Goal: Navigation & Orientation: Find specific page/section

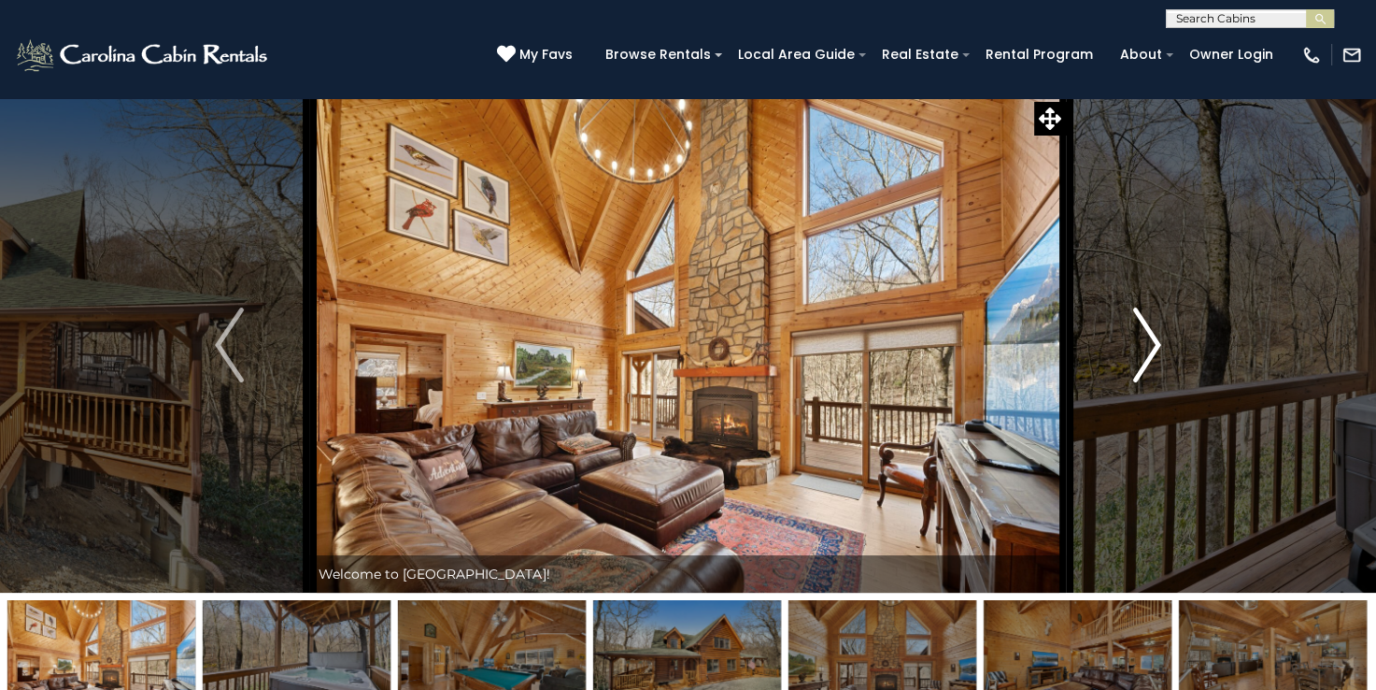
click at [1147, 346] on img "Next" at bounding box center [1147, 344] width 28 height 75
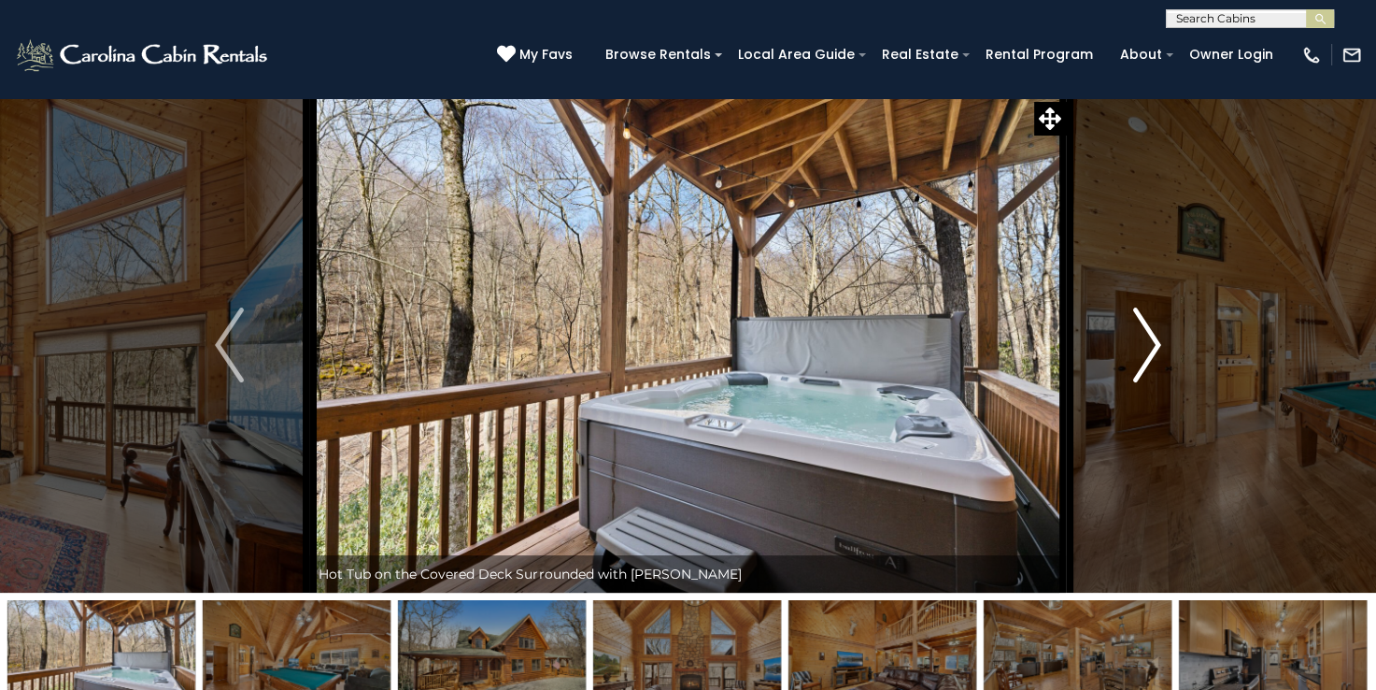
click at [1147, 346] on img "Next" at bounding box center [1147, 344] width 28 height 75
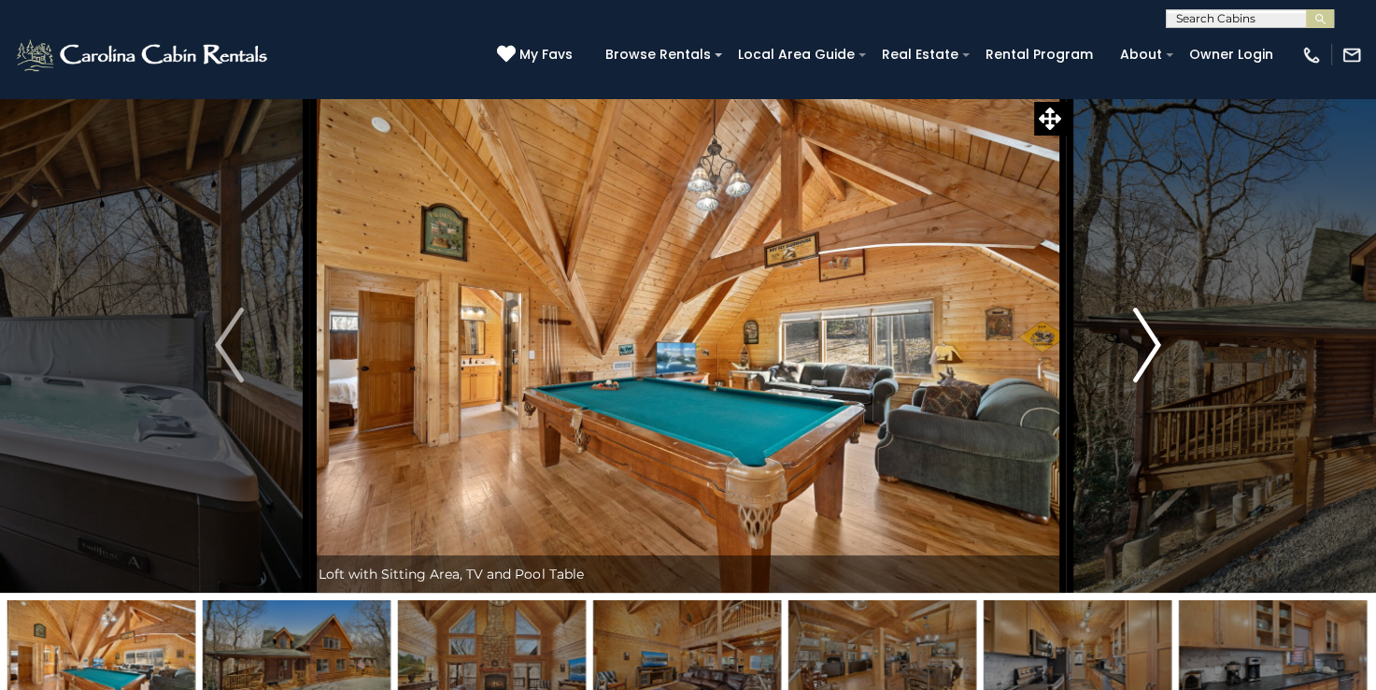
click at [1147, 349] on img "Next" at bounding box center [1147, 344] width 28 height 75
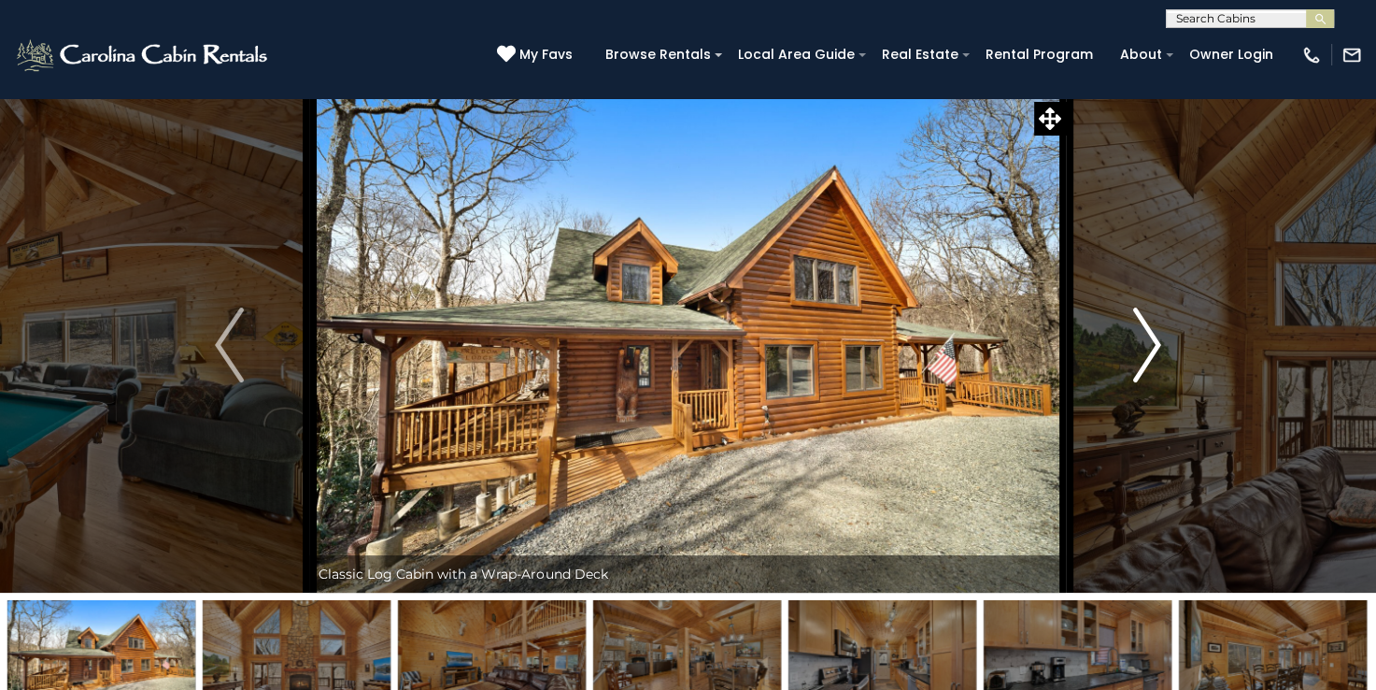
click at [1145, 349] on img "Next" at bounding box center [1147, 344] width 28 height 75
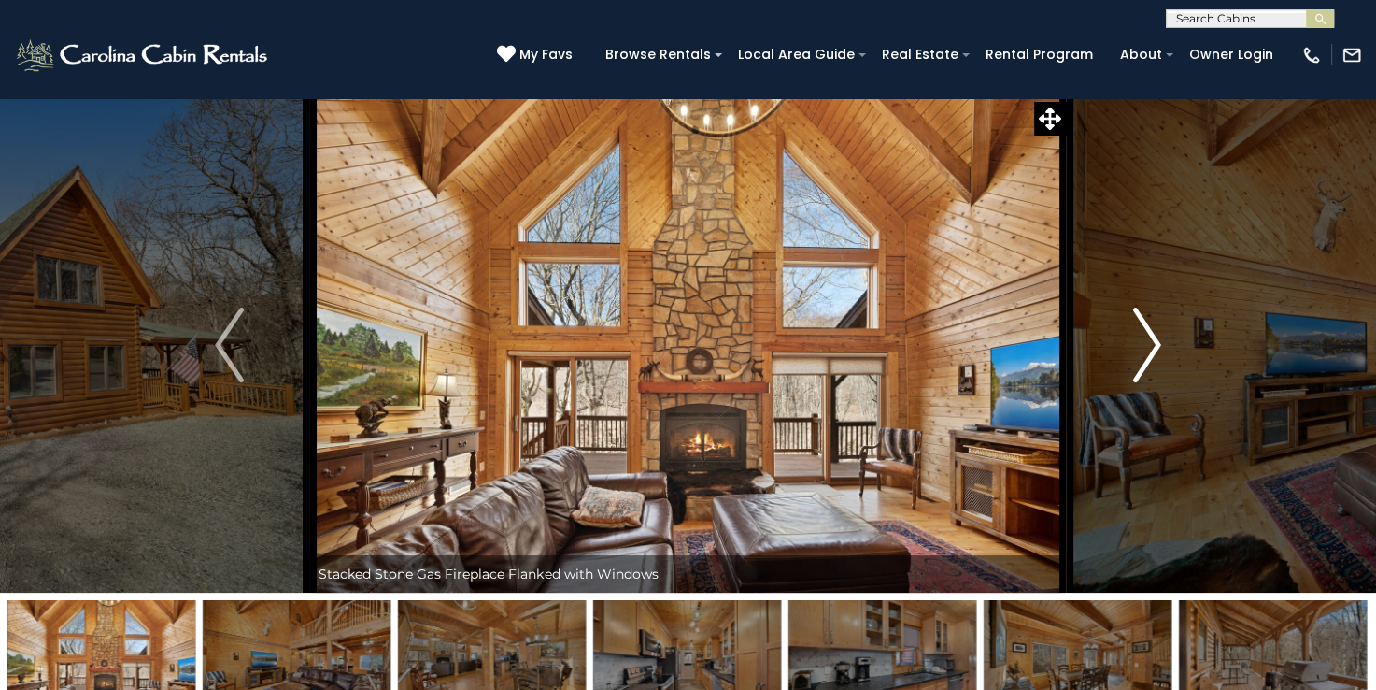
click at [1145, 349] on img "Next" at bounding box center [1147, 344] width 28 height 75
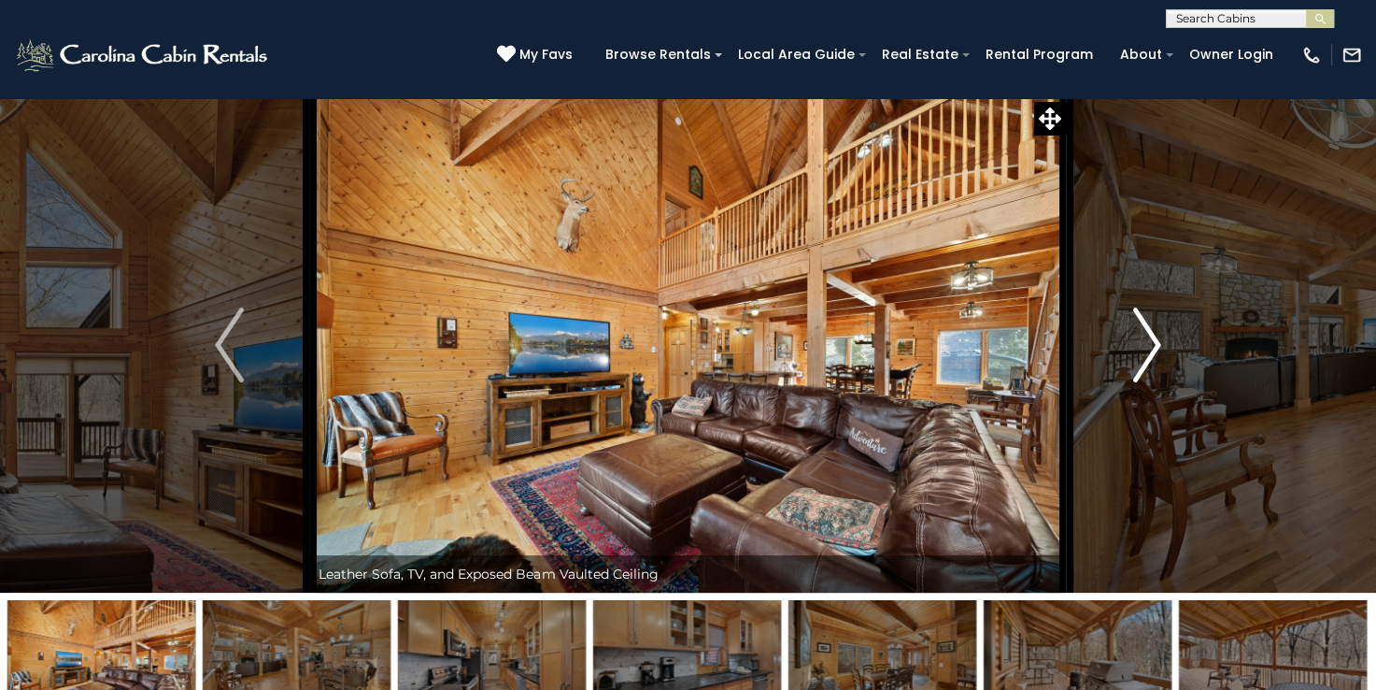
click at [1144, 349] on img "Next" at bounding box center [1147, 344] width 28 height 75
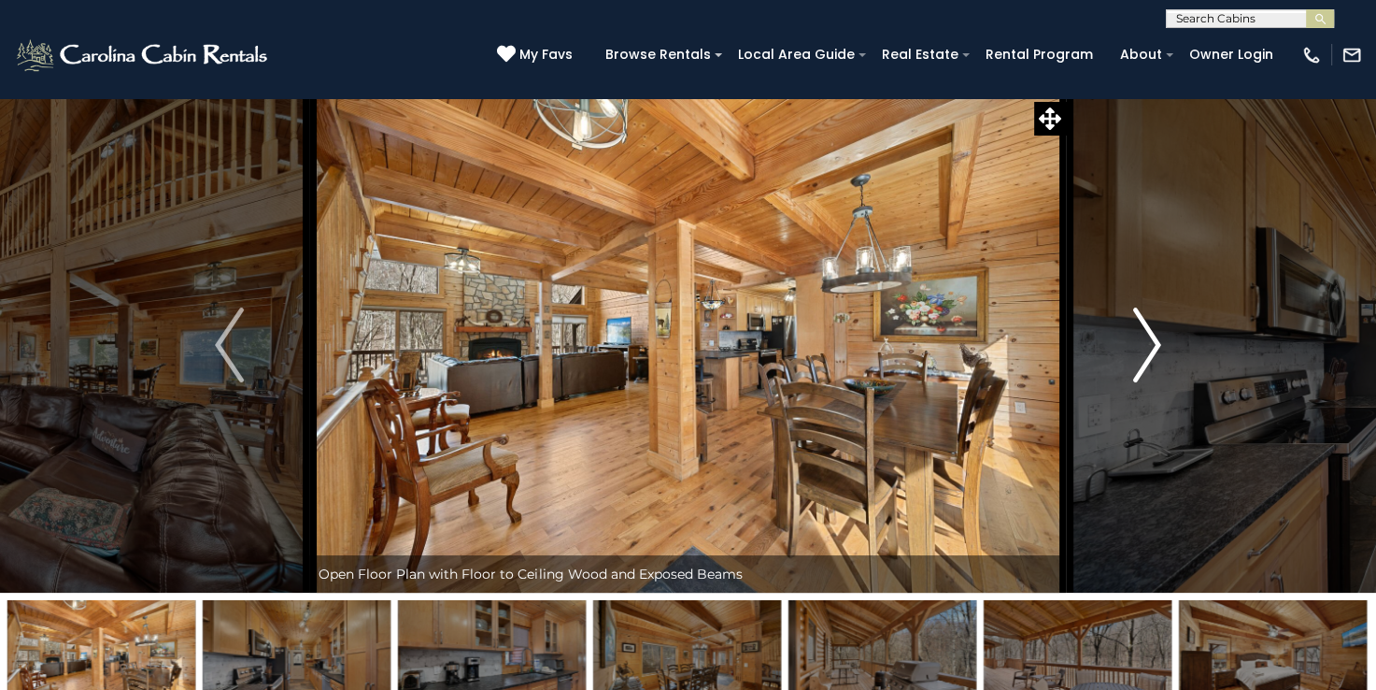
click at [1146, 349] on img "Next" at bounding box center [1147, 344] width 28 height 75
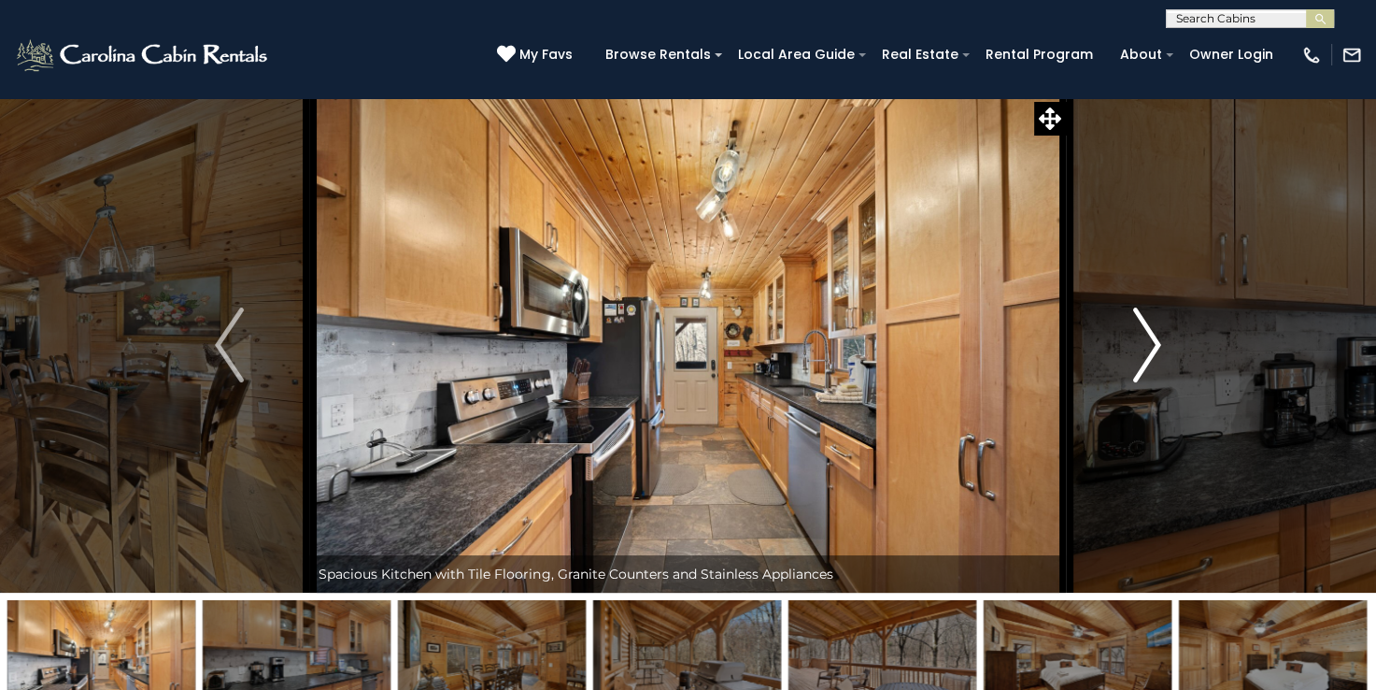
click at [1146, 349] on img "Next" at bounding box center [1147, 344] width 28 height 75
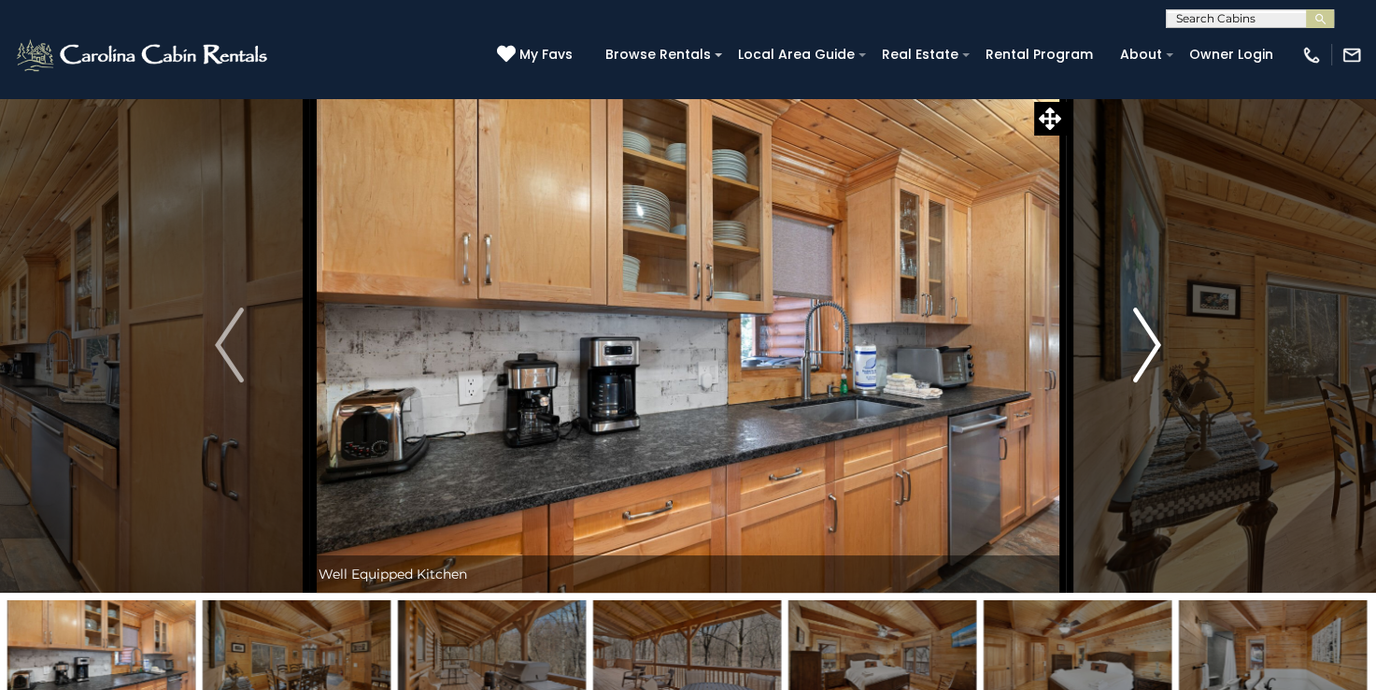
click at [1146, 349] on img "Next" at bounding box center [1147, 344] width 28 height 75
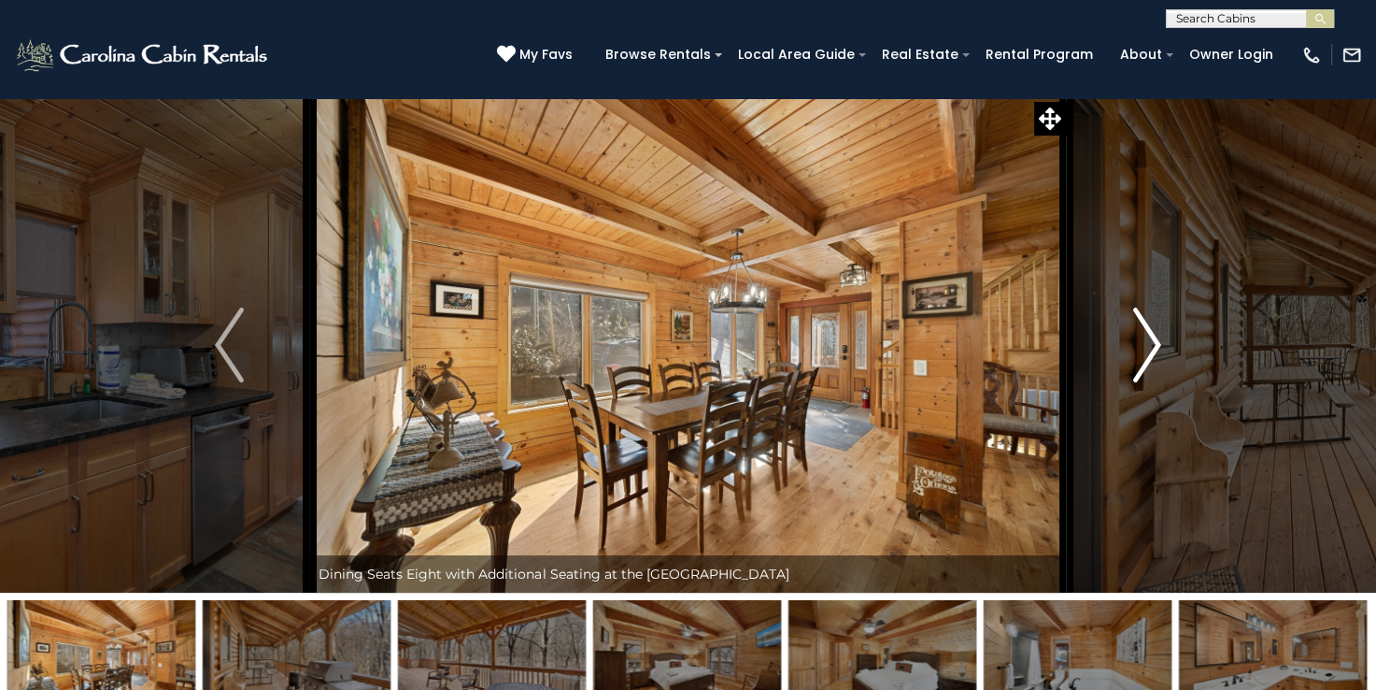
click at [1146, 349] on img "Next" at bounding box center [1147, 344] width 28 height 75
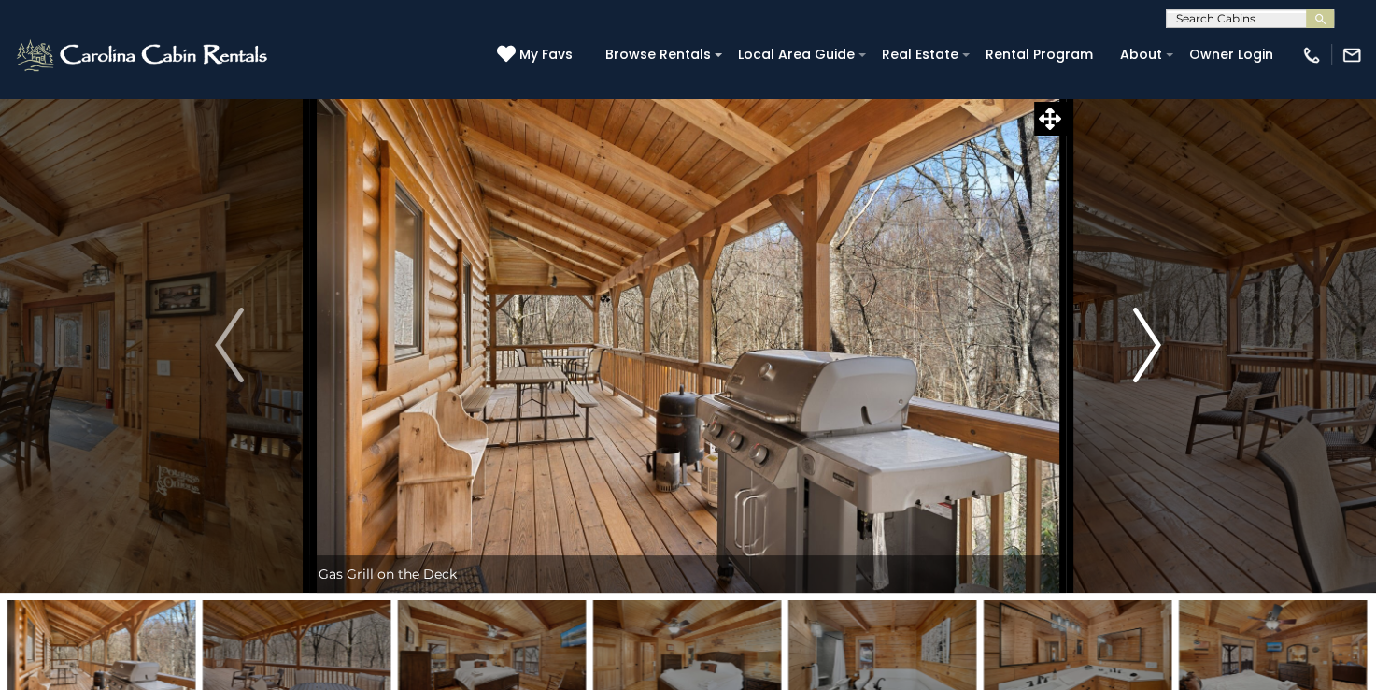
click at [1146, 349] on img "Next" at bounding box center [1147, 344] width 28 height 75
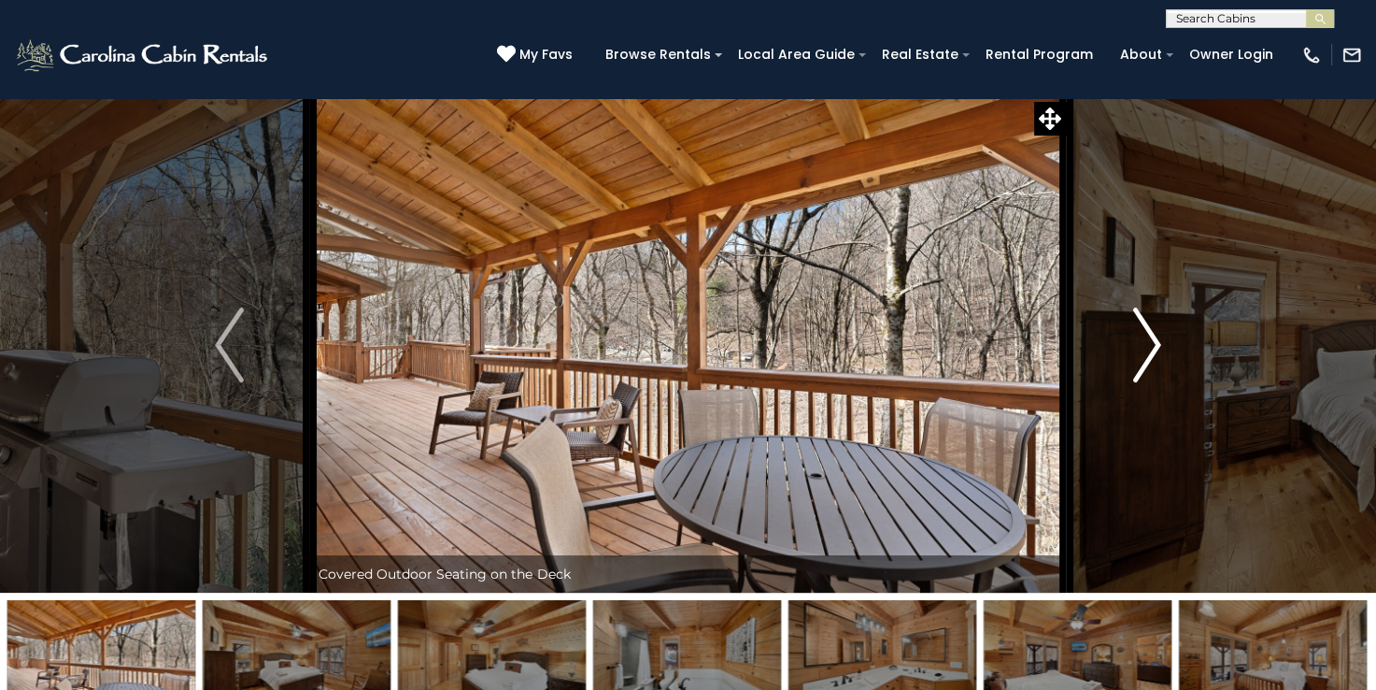
click at [1146, 349] on img "Next" at bounding box center [1147, 344] width 28 height 75
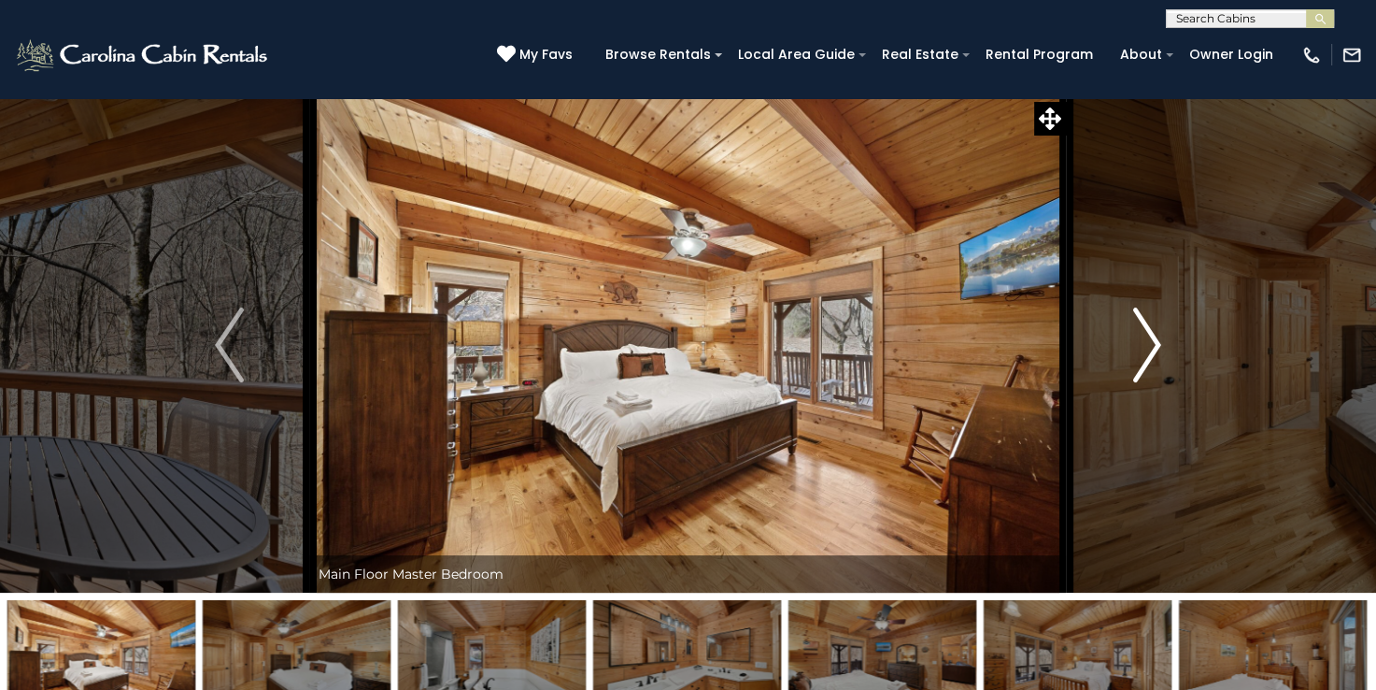
click at [1146, 349] on img "Next" at bounding box center [1147, 344] width 28 height 75
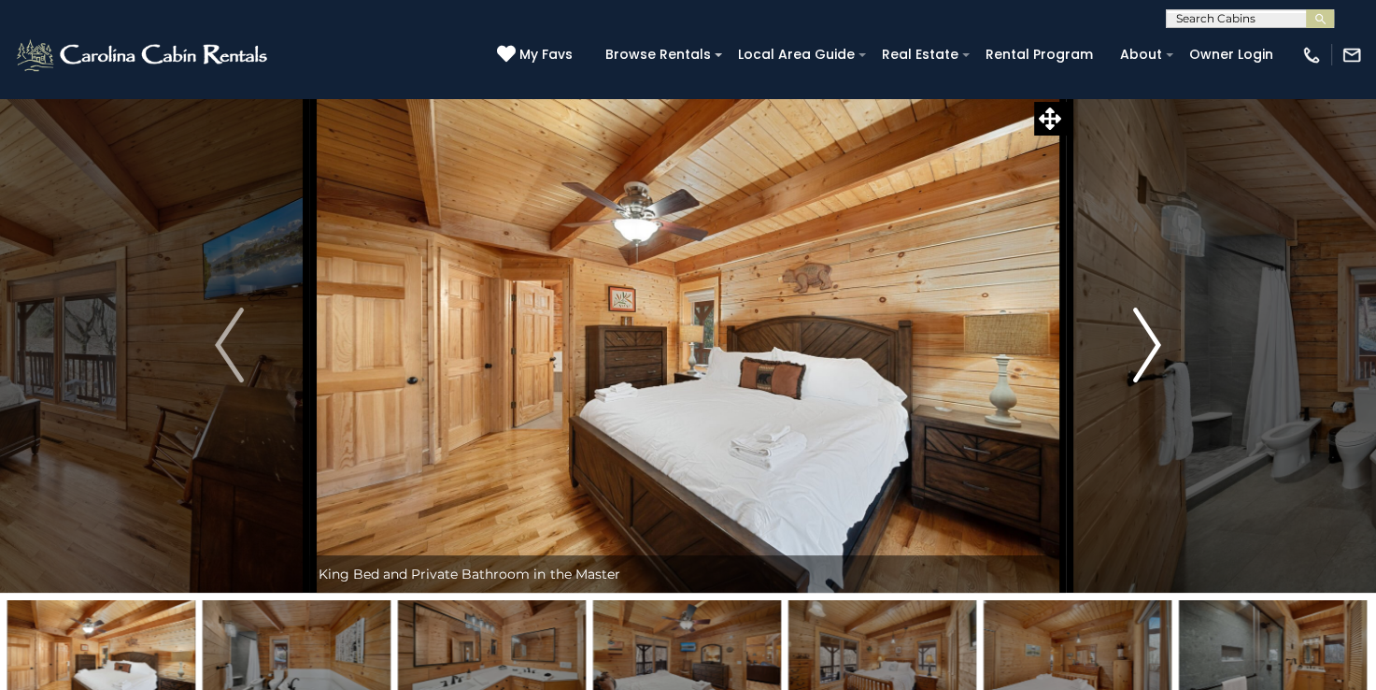
click at [1146, 349] on img "Next" at bounding box center [1147, 344] width 28 height 75
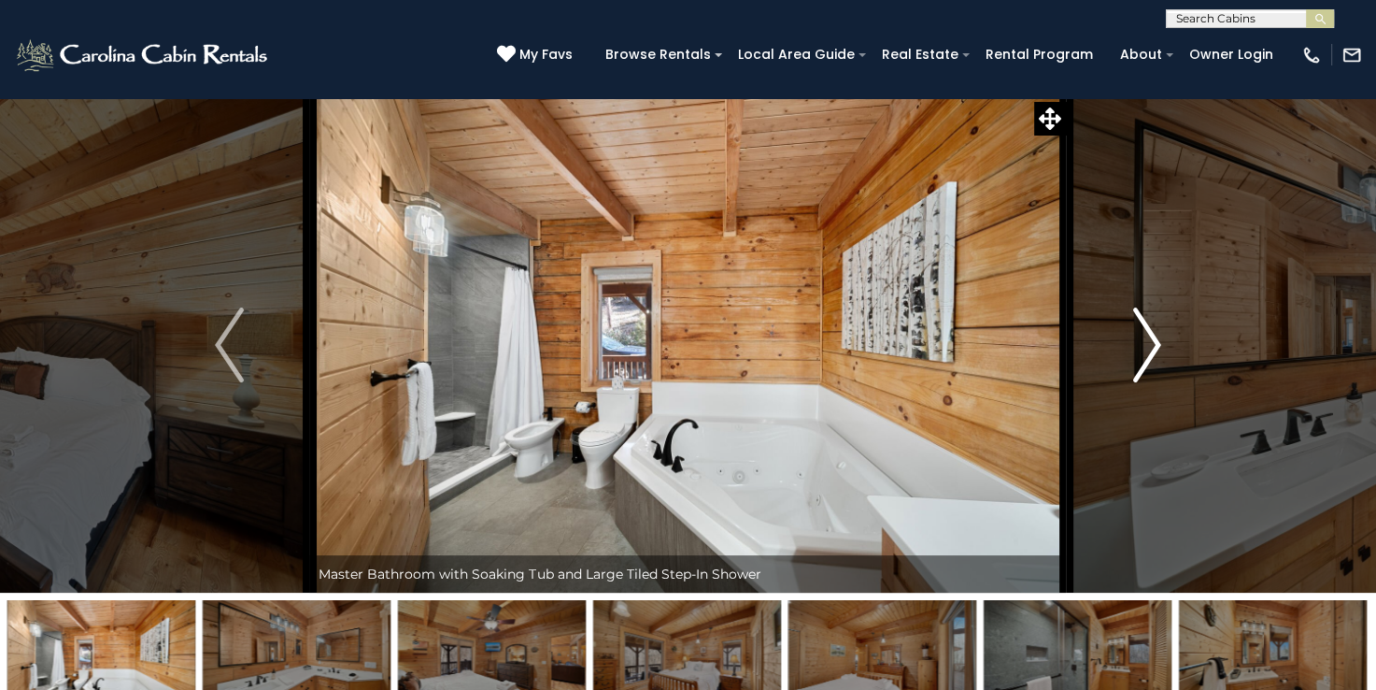
click at [1146, 349] on img "Next" at bounding box center [1147, 344] width 28 height 75
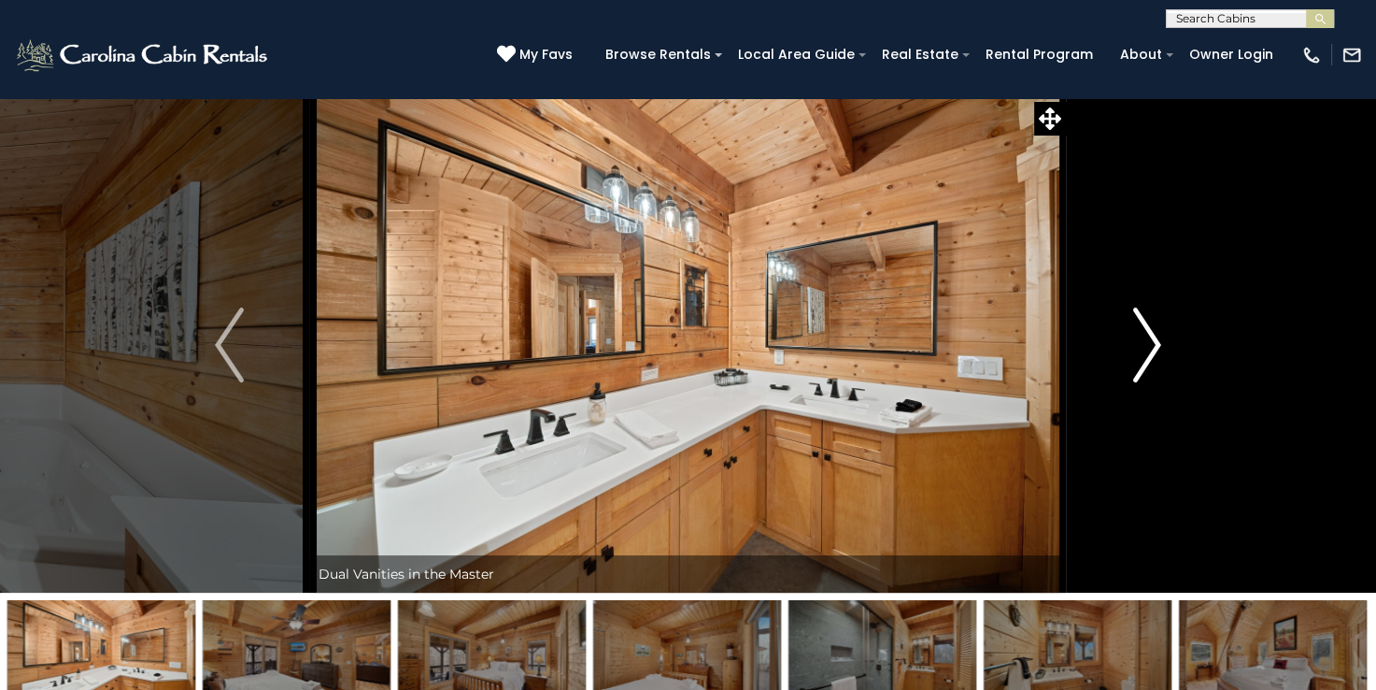
click at [1146, 349] on img "Next" at bounding box center [1147, 344] width 28 height 75
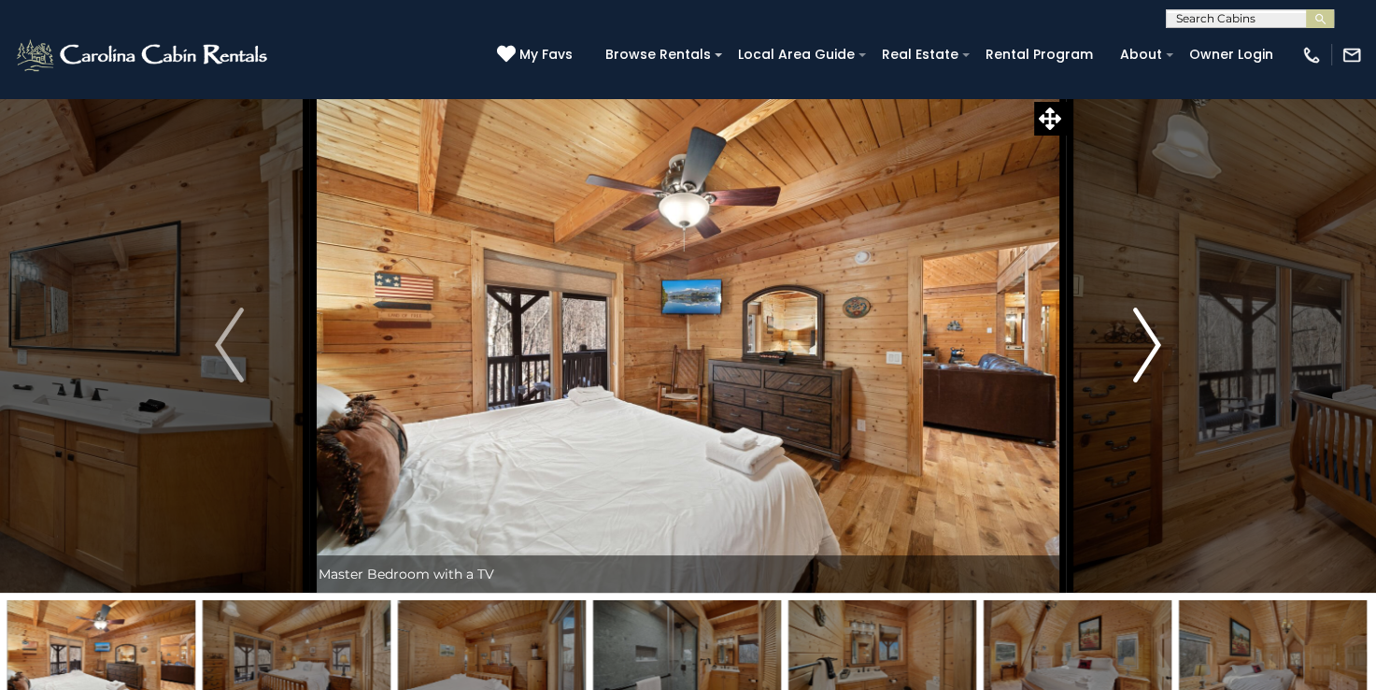
click at [1146, 349] on img "Next" at bounding box center [1147, 344] width 28 height 75
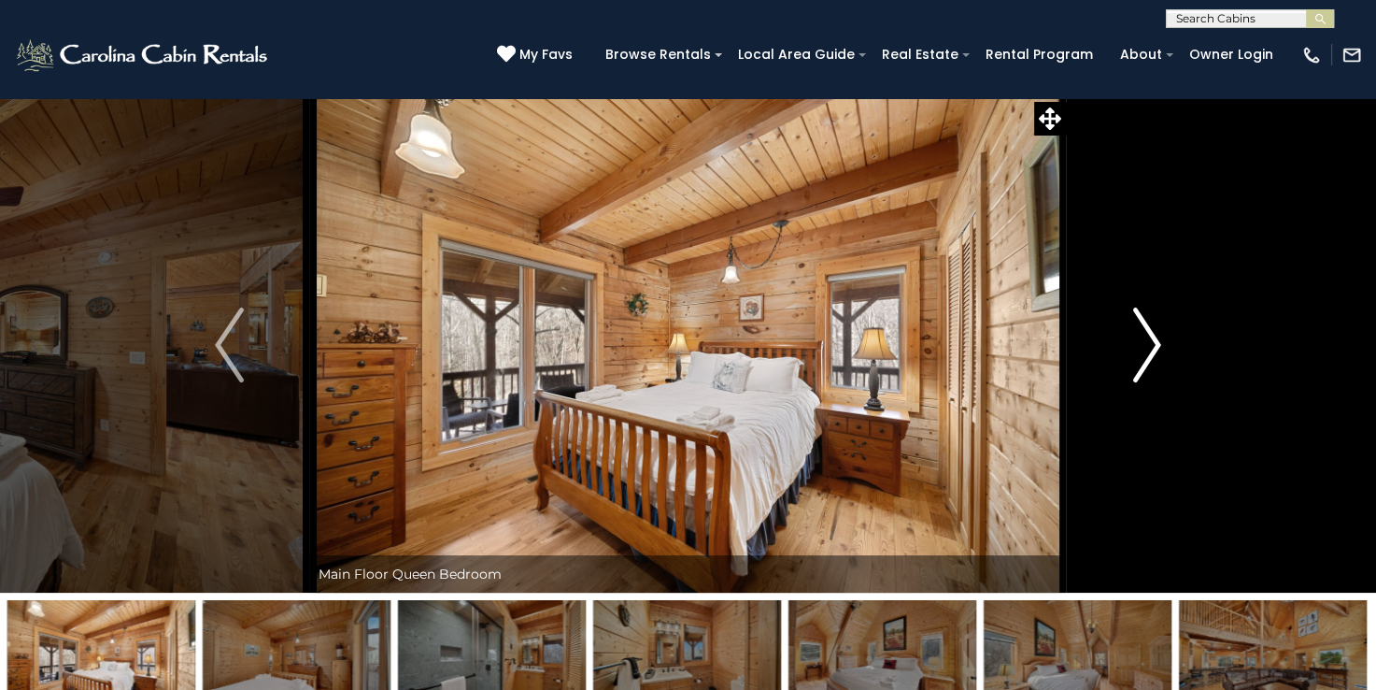
click at [1146, 349] on img "Next" at bounding box center [1147, 344] width 28 height 75
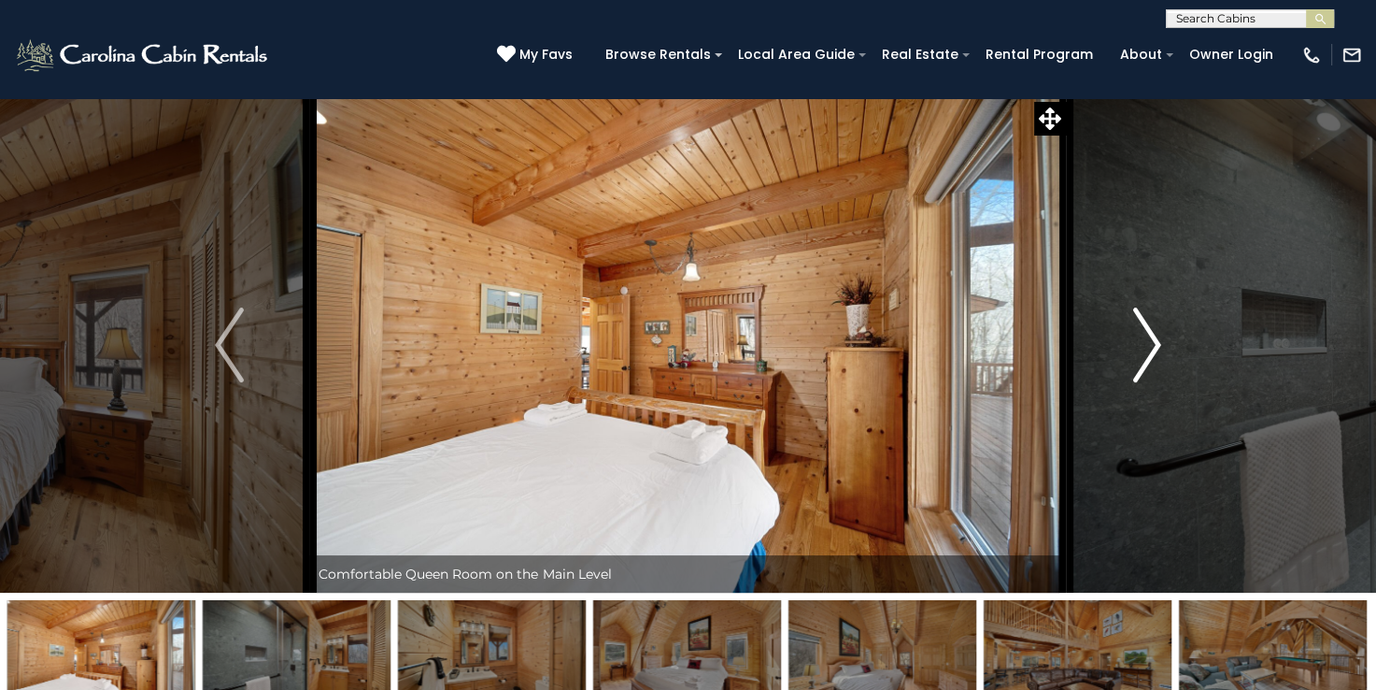
click at [1146, 349] on img "Next" at bounding box center [1147, 344] width 28 height 75
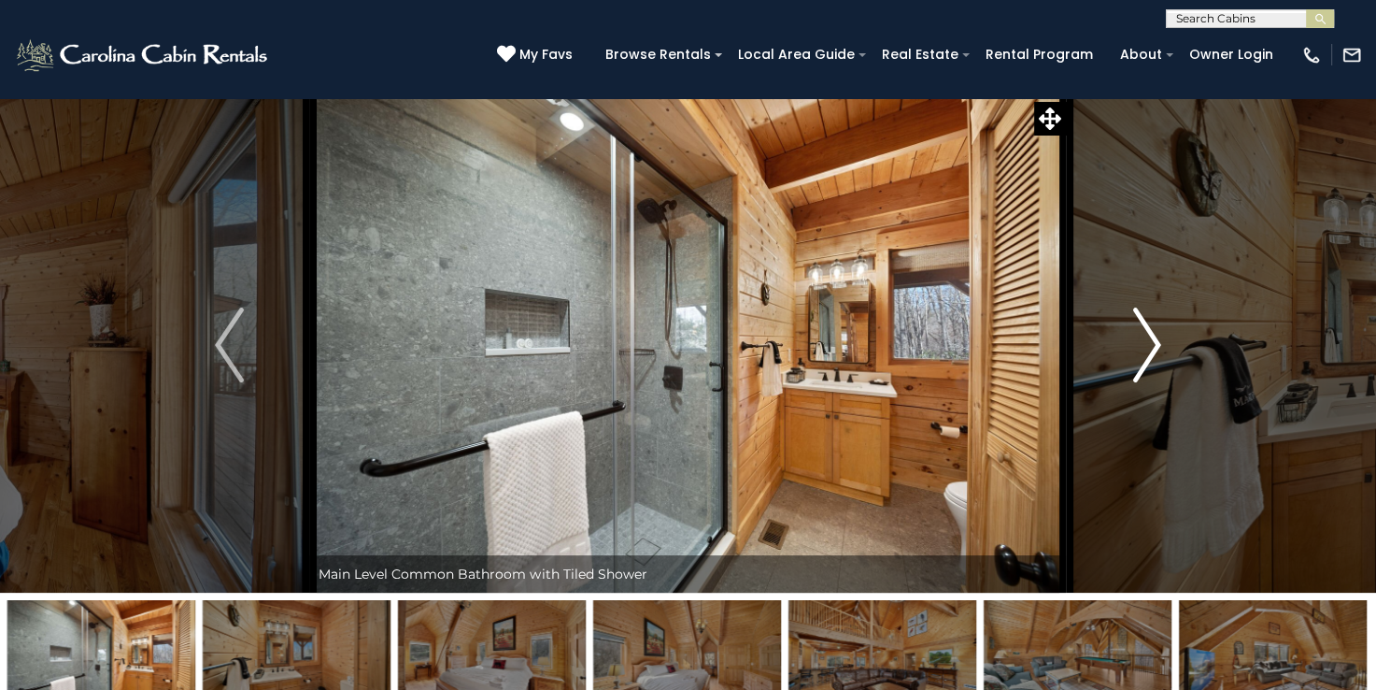
click at [1146, 349] on img "Next" at bounding box center [1147, 344] width 28 height 75
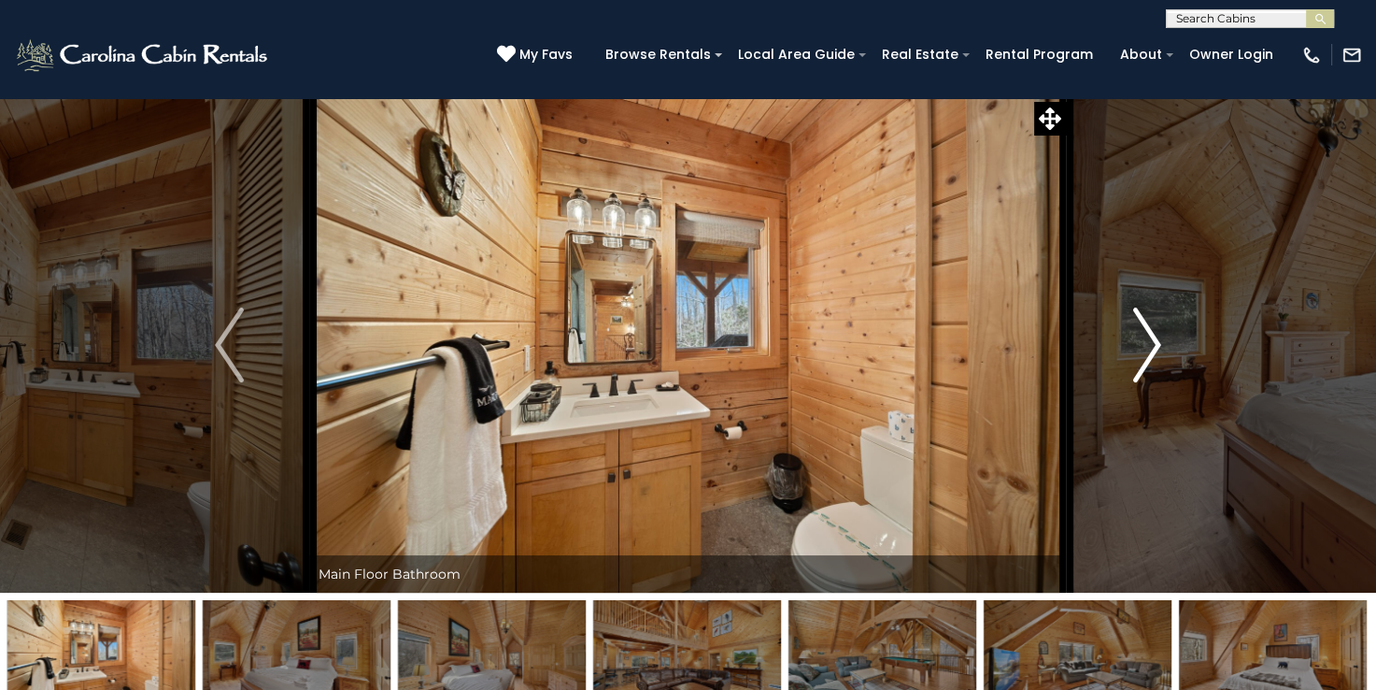
click at [1146, 349] on img "Next" at bounding box center [1147, 344] width 28 height 75
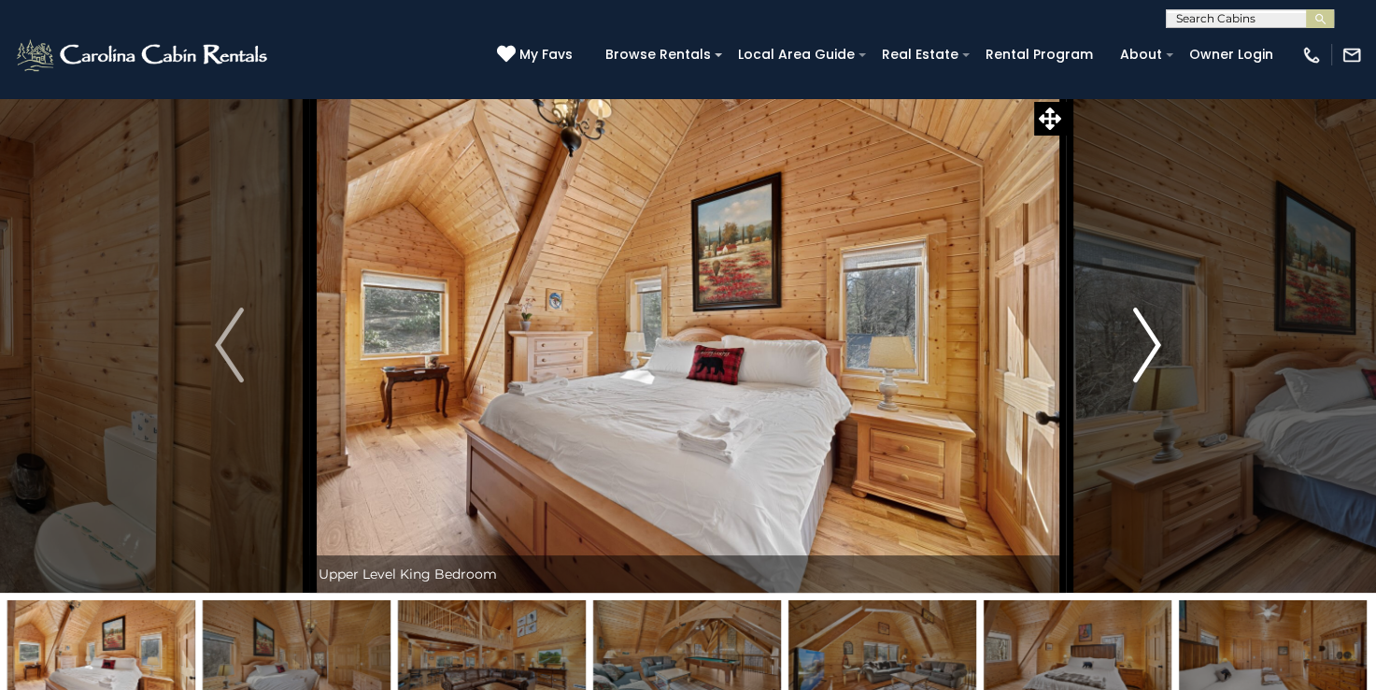
click at [1146, 349] on img "Next" at bounding box center [1147, 344] width 28 height 75
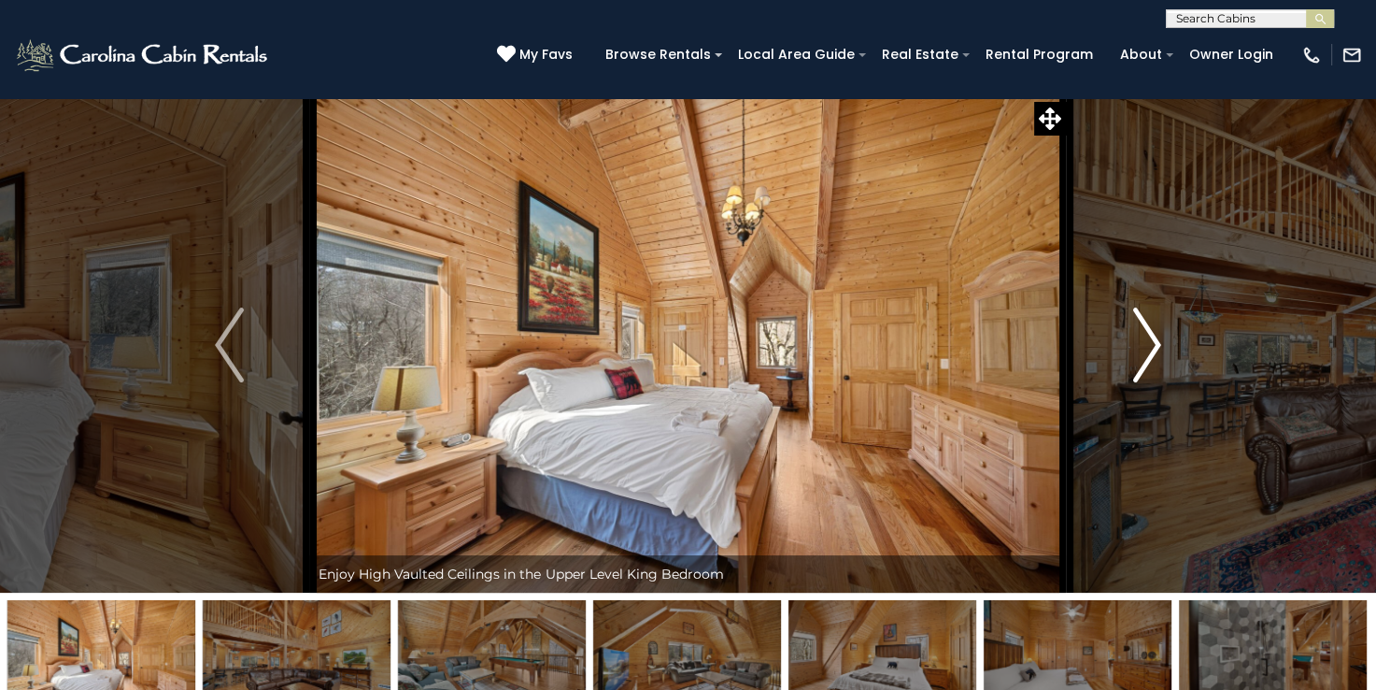
click at [1146, 349] on img "Next" at bounding box center [1147, 344] width 28 height 75
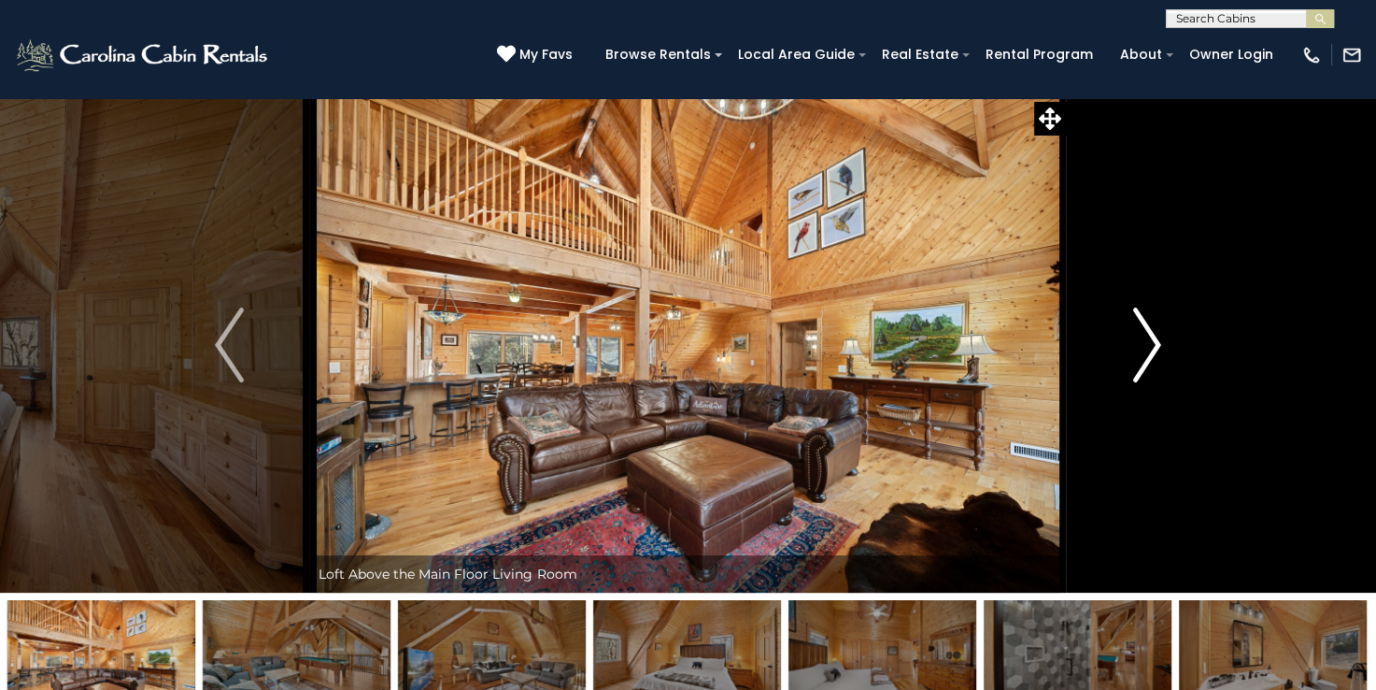
click at [1146, 348] on img "Next" at bounding box center [1147, 344] width 28 height 75
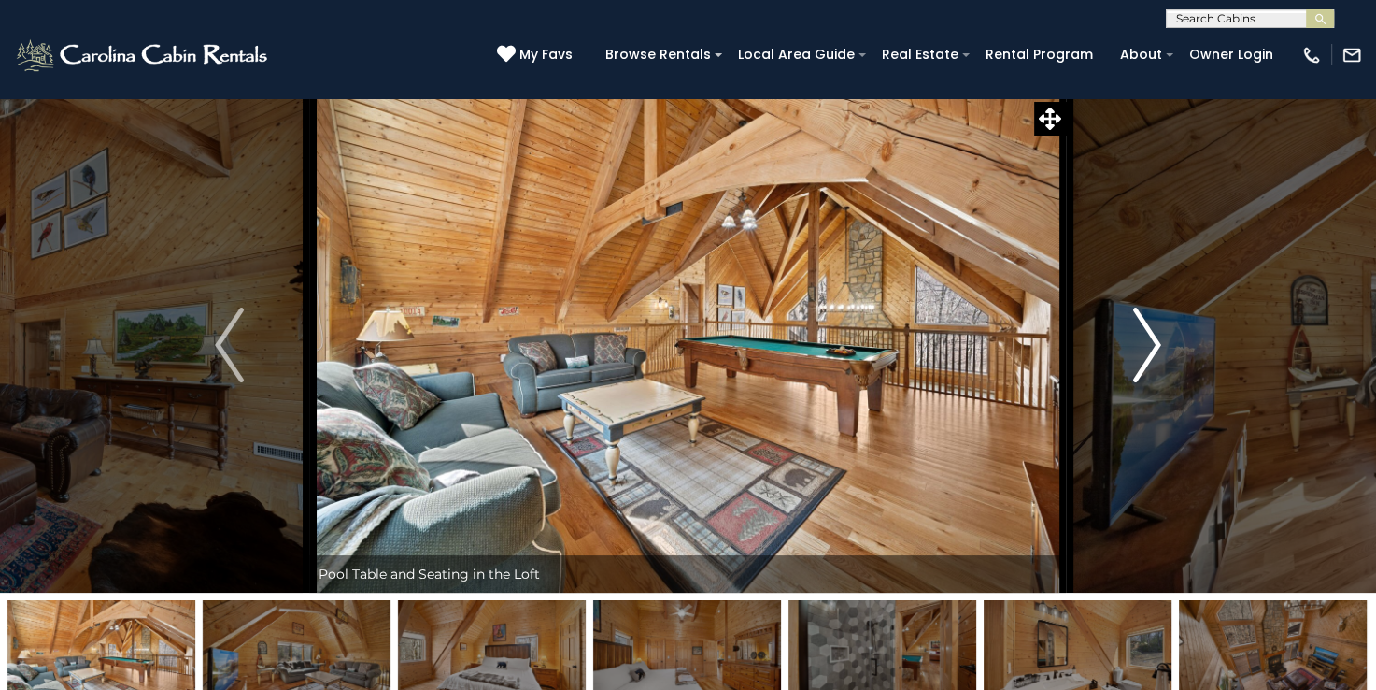
click at [1146, 348] on img "Next" at bounding box center [1147, 344] width 28 height 75
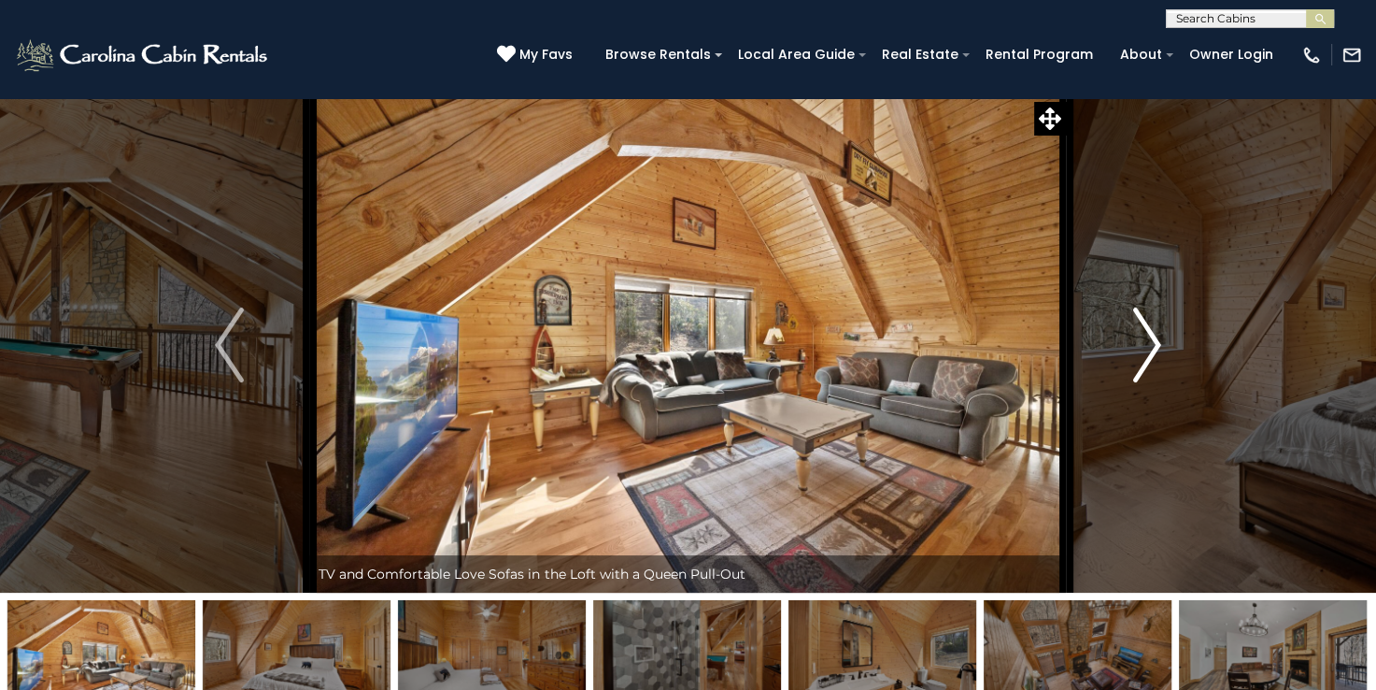
click at [1146, 348] on img "Next" at bounding box center [1147, 344] width 28 height 75
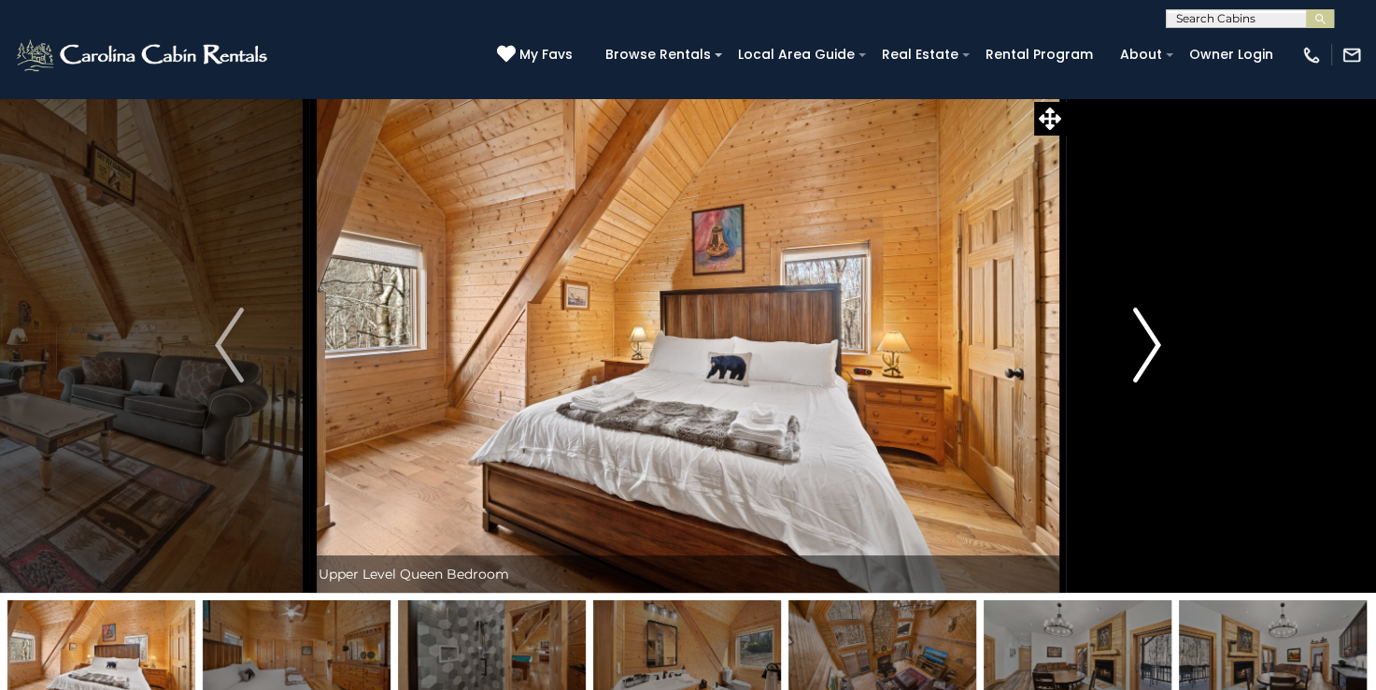
click at [1146, 349] on img "Next" at bounding box center [1147, 344] width 28 height 75
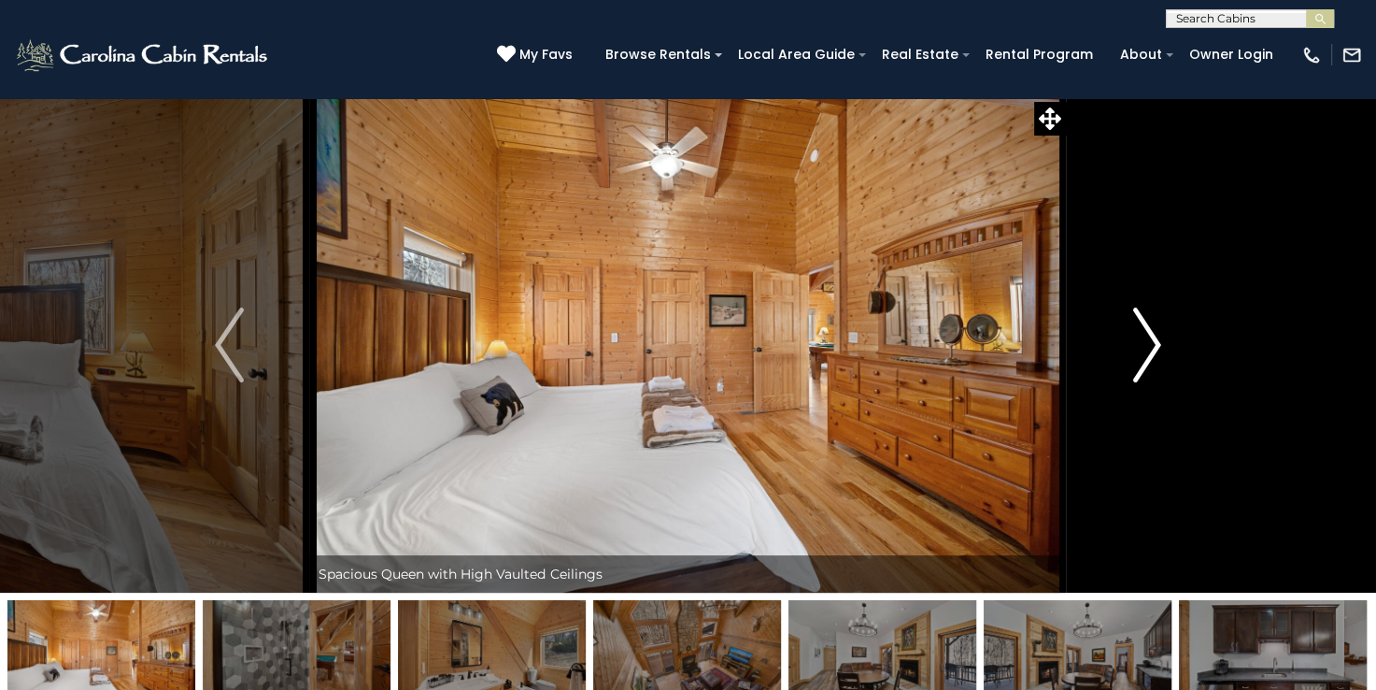
click at [1146, 349] on img "Next" at bounding box center [1147, 344] width 28 height 75
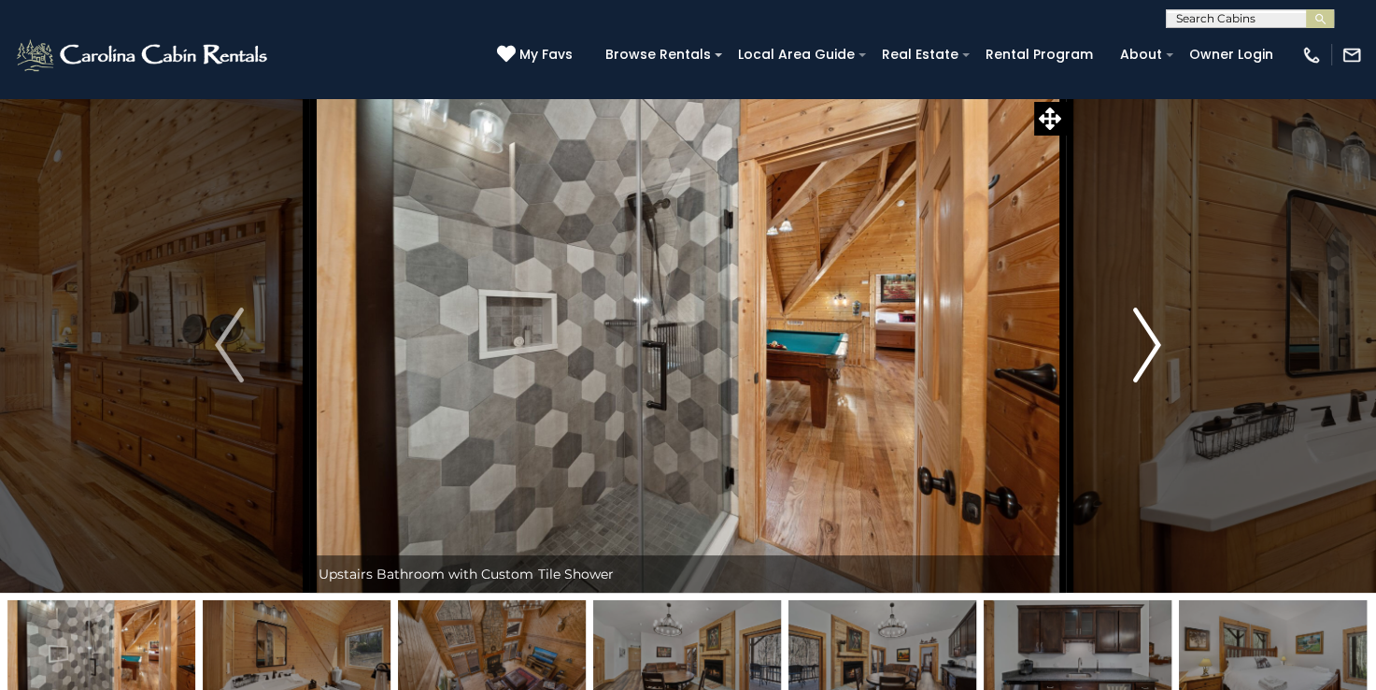
click at [1150, 341] on img "Next" at bounding box center [1147, 344] width 28 height 75
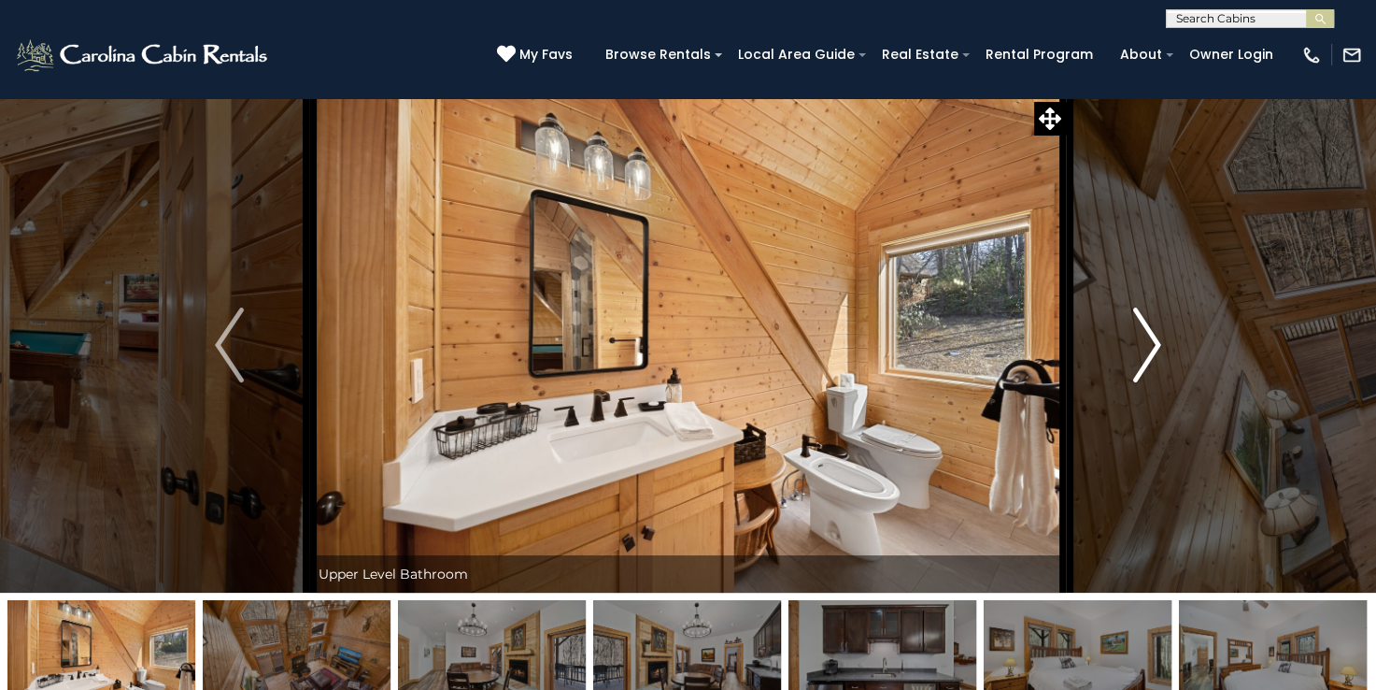
click at [1150, 341] on img "Next" at bounding box center [1147, 344] width 28 height 75
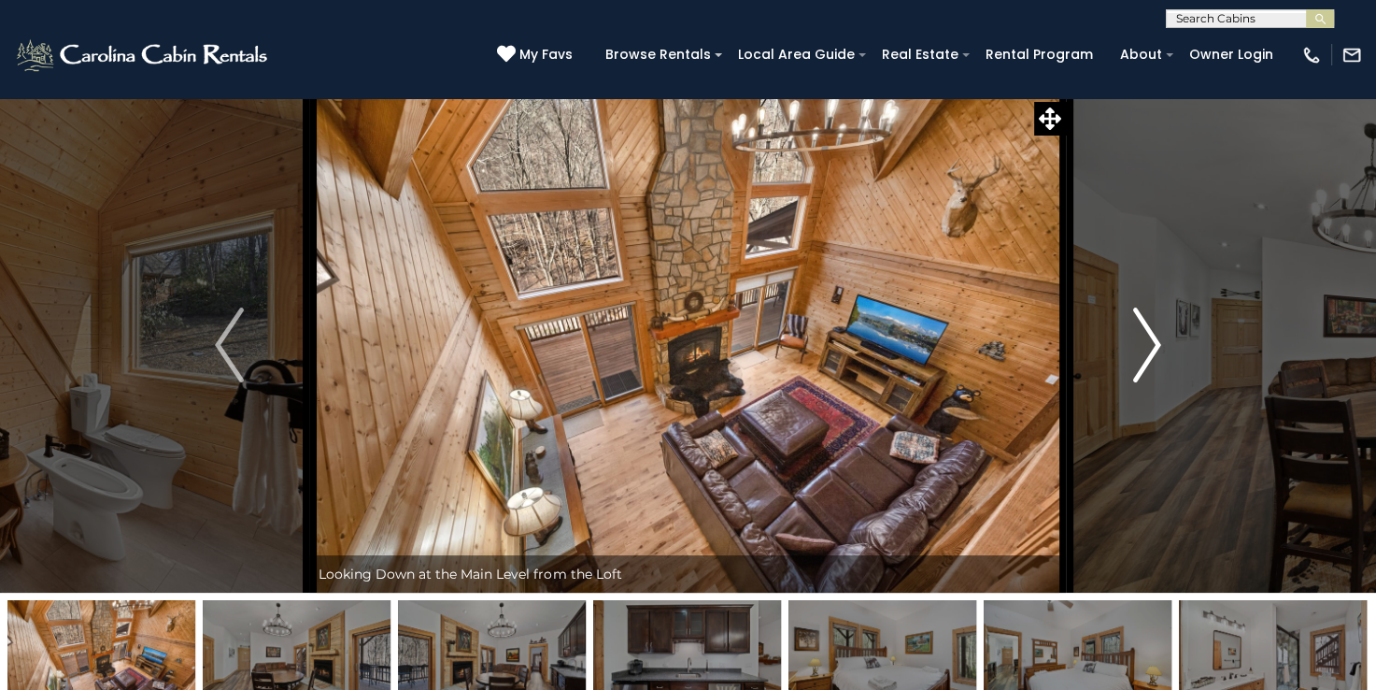
click at [1150, 341] on img "Next" at bounding box center [1147, 344] width 28 height 75
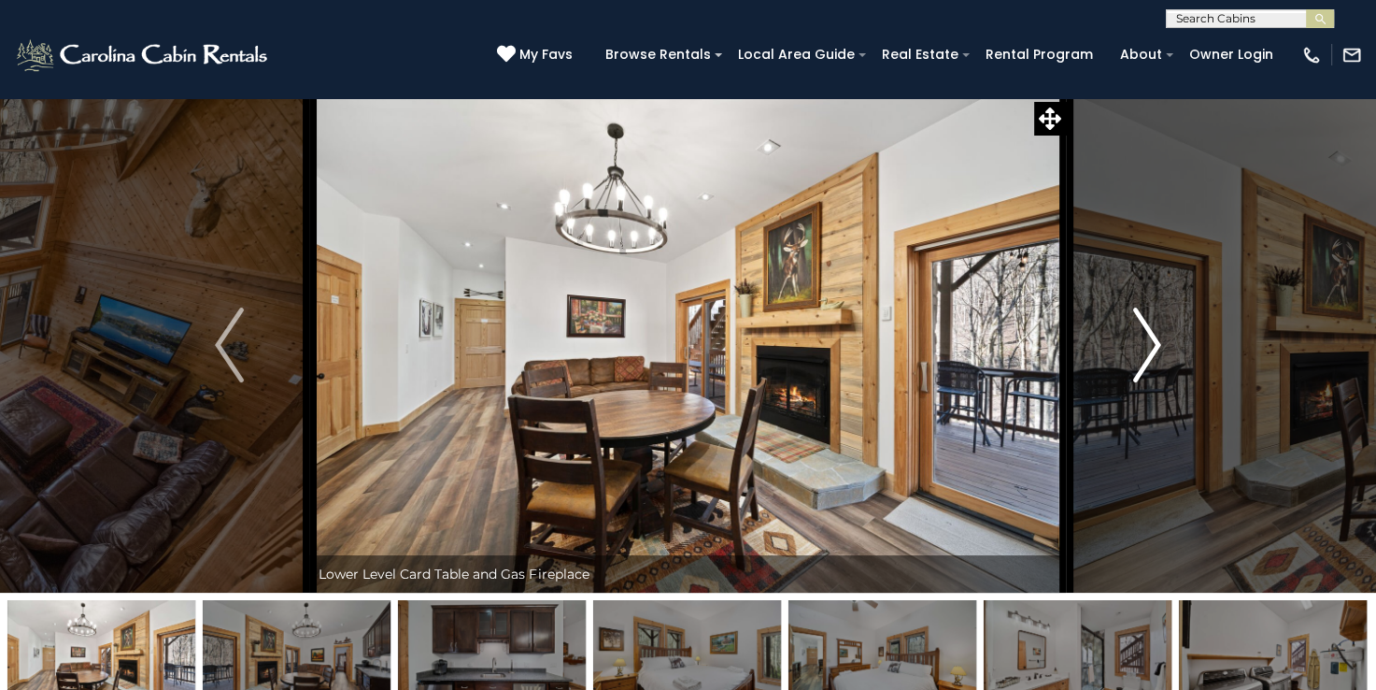
click at [1150, 341] on img "Next" at bounding box center [1147, 344] width 28 height 75
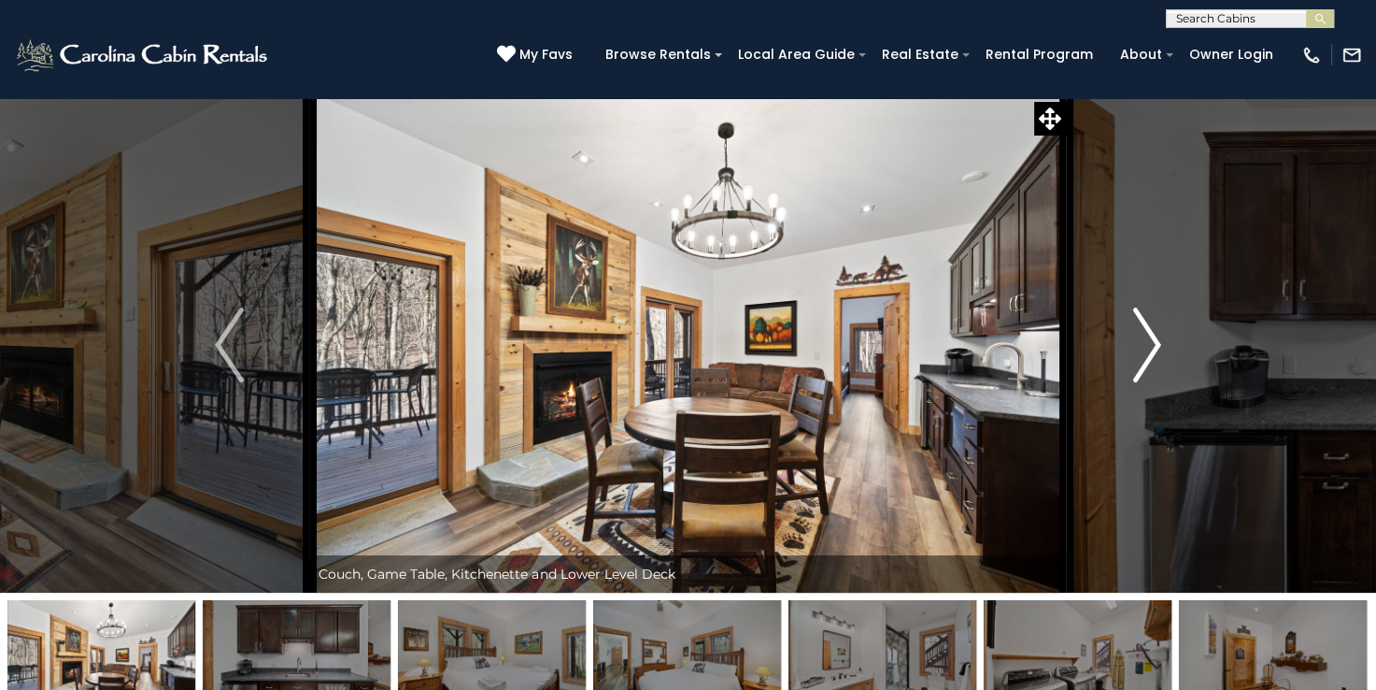
click at [1150, 341] on img "Next" at bounding box center [1147, 344] width 28 height 75
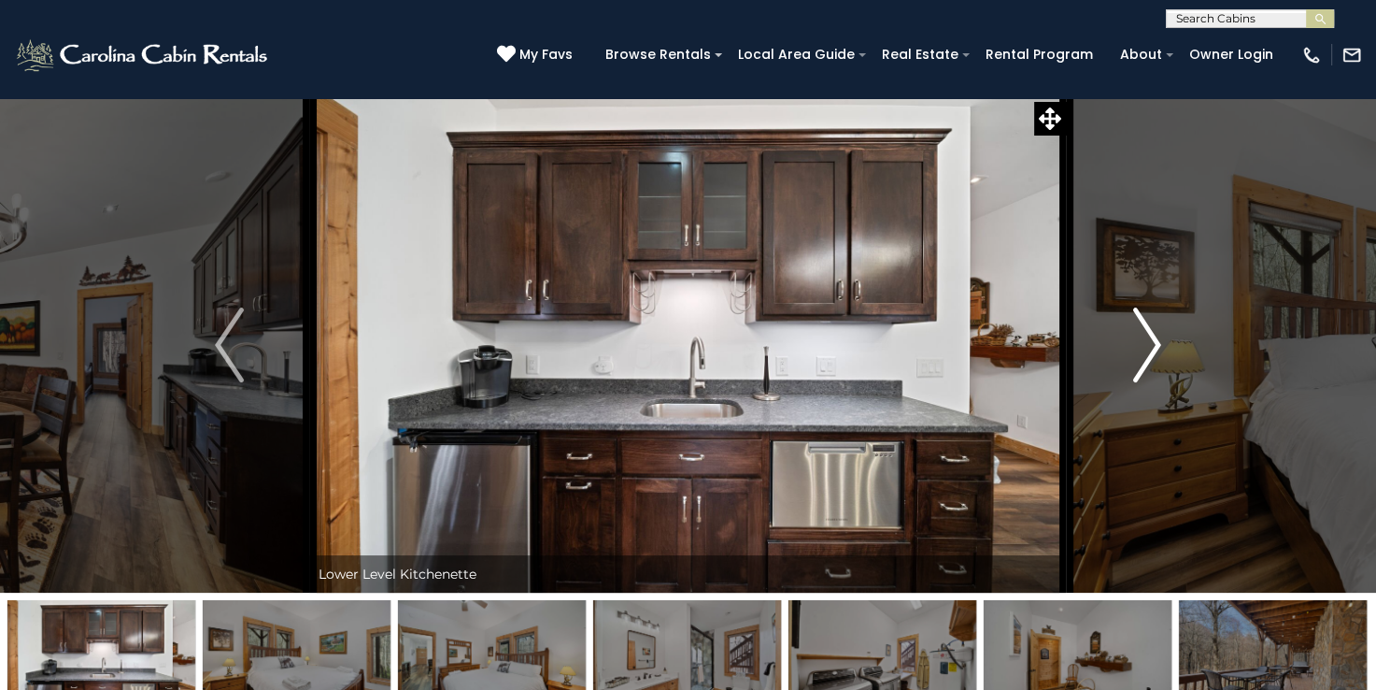
click at [1153, 346] on img "Next" at bounding box center [1147, 344] width 28 height 75
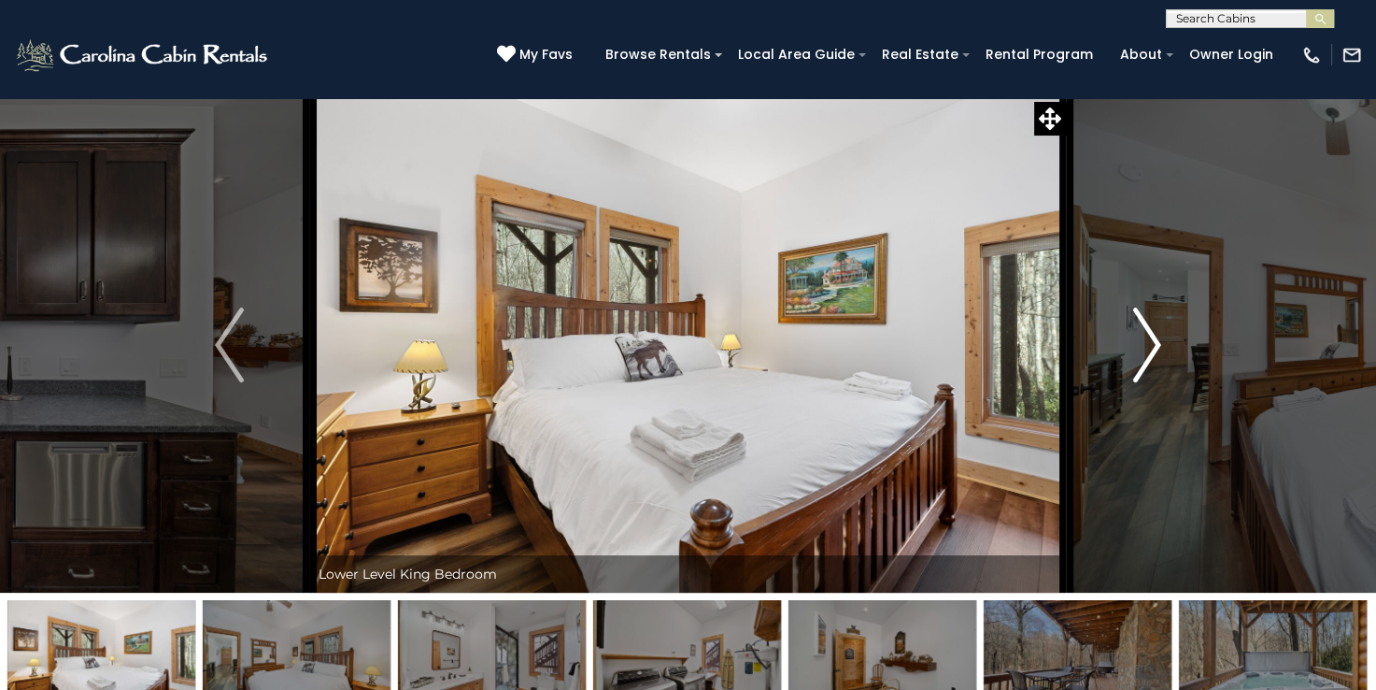
click at [1151, 346] on img "Next" at bounding box center [1147, 344] width 28 height 75
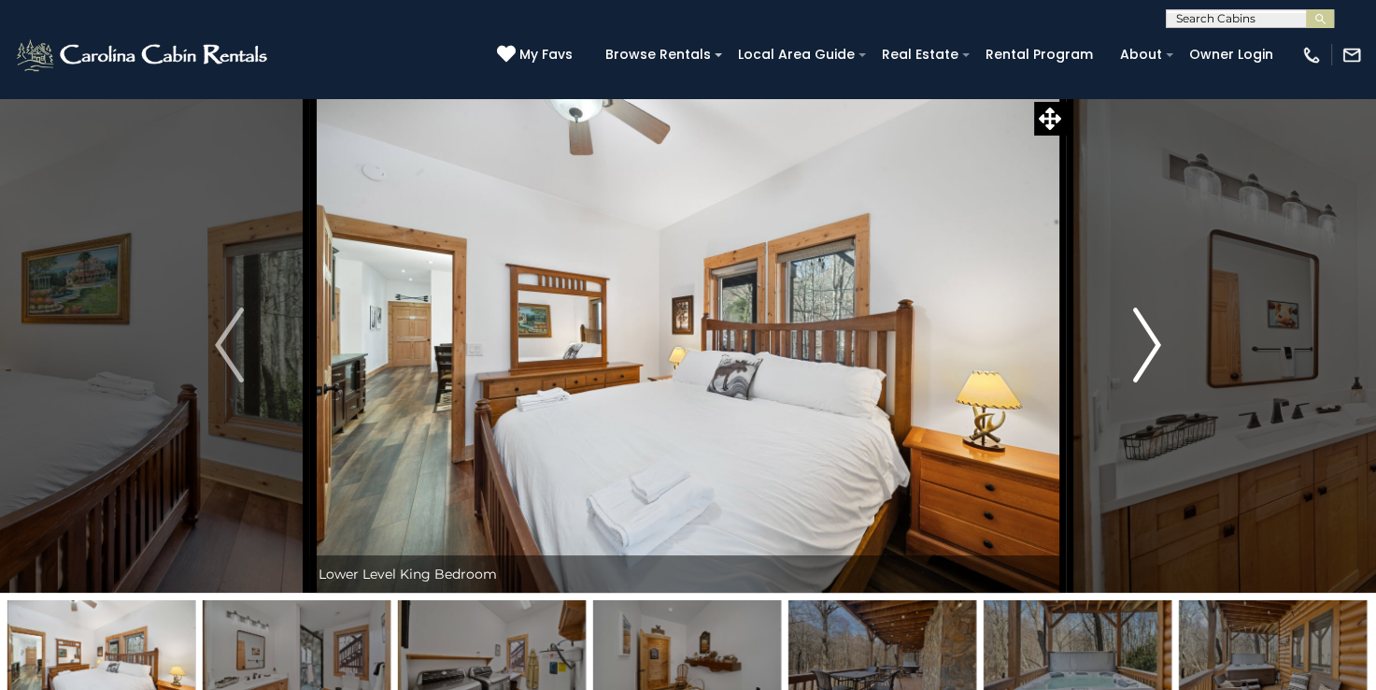
click at [1151, 346] on img "Next" at bounding box center [1147, 344] width 28 height 75
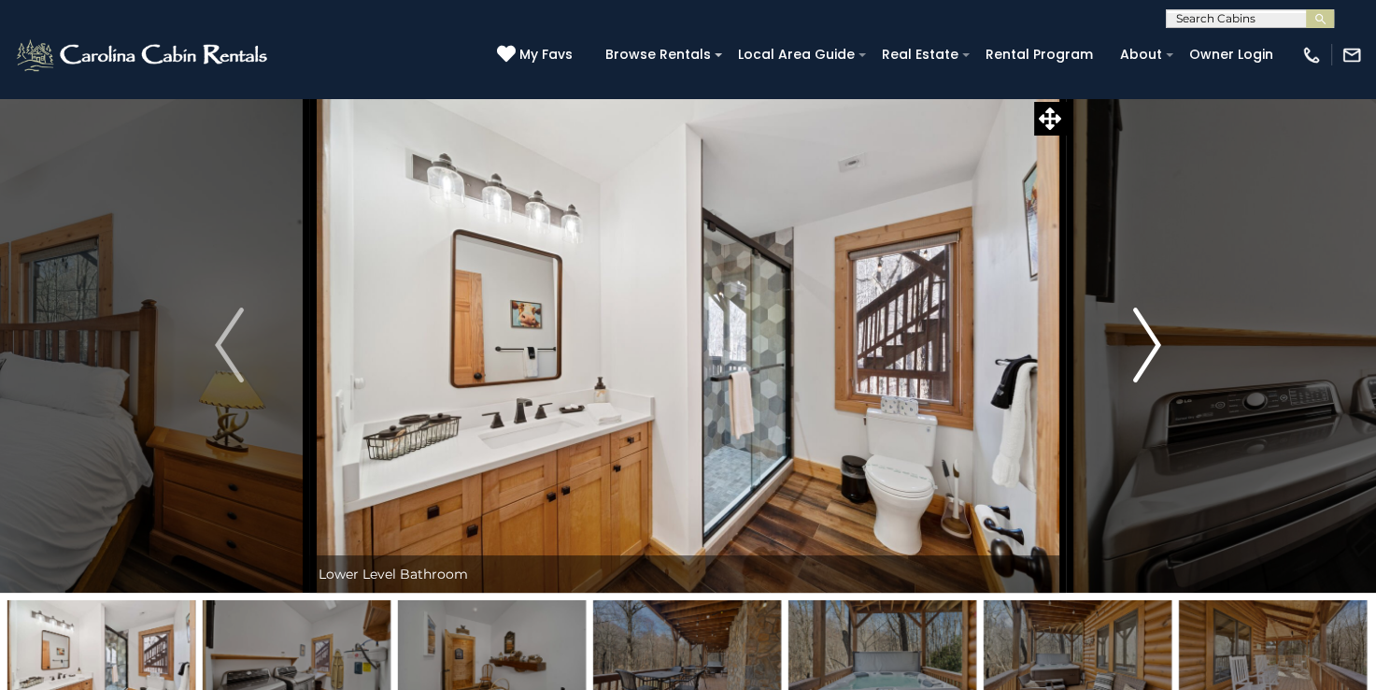
click at [1152, 350] on img "Next" at bounding box center [1147, 344] width 28 height 75
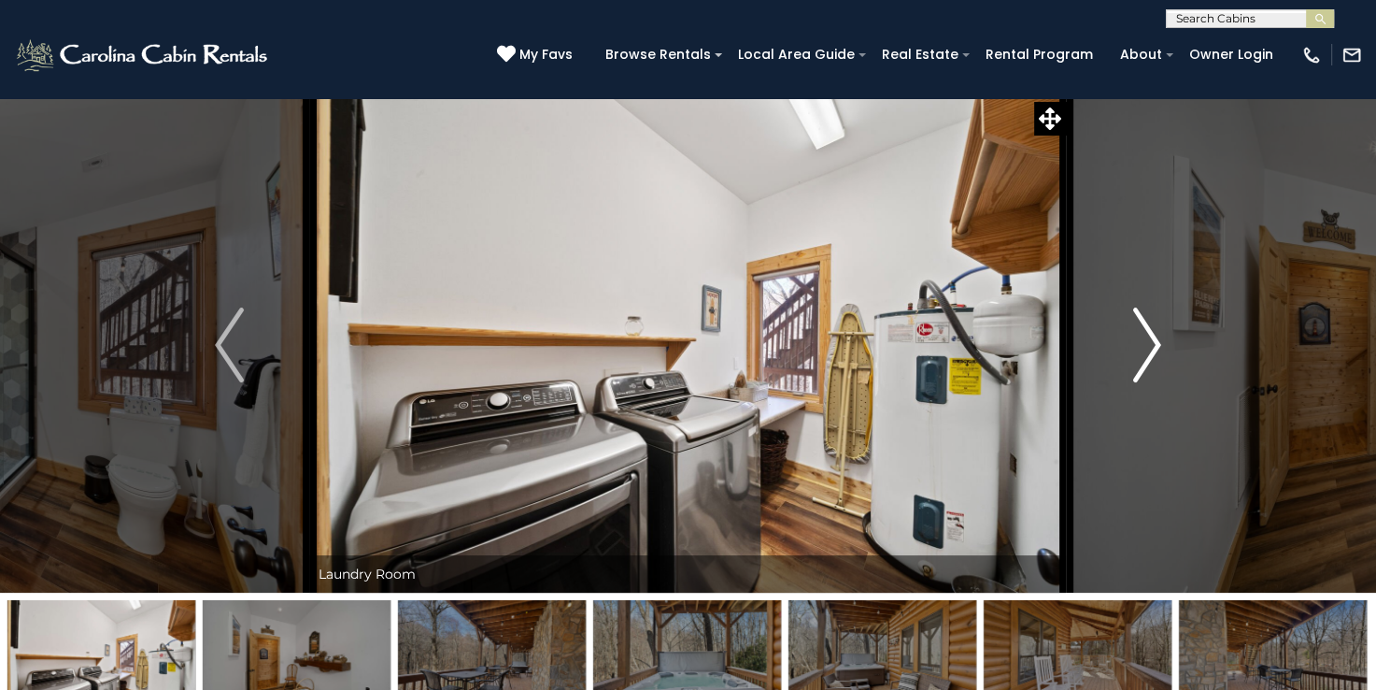
click at [1152, 350] on img "Next" at bounding box center [1147, 344] width 28 height 75
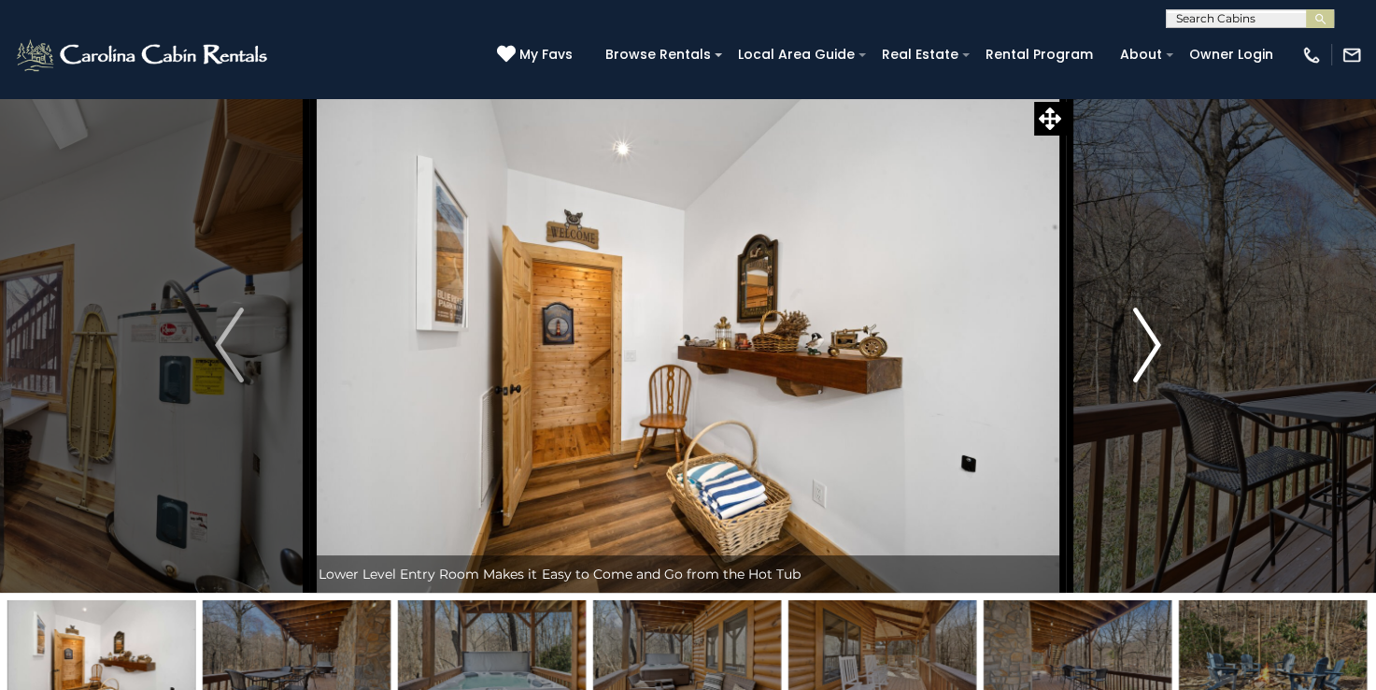
click at [1151, 355] on img "Next" at bounding box center [1147, 344] width 28 height 75
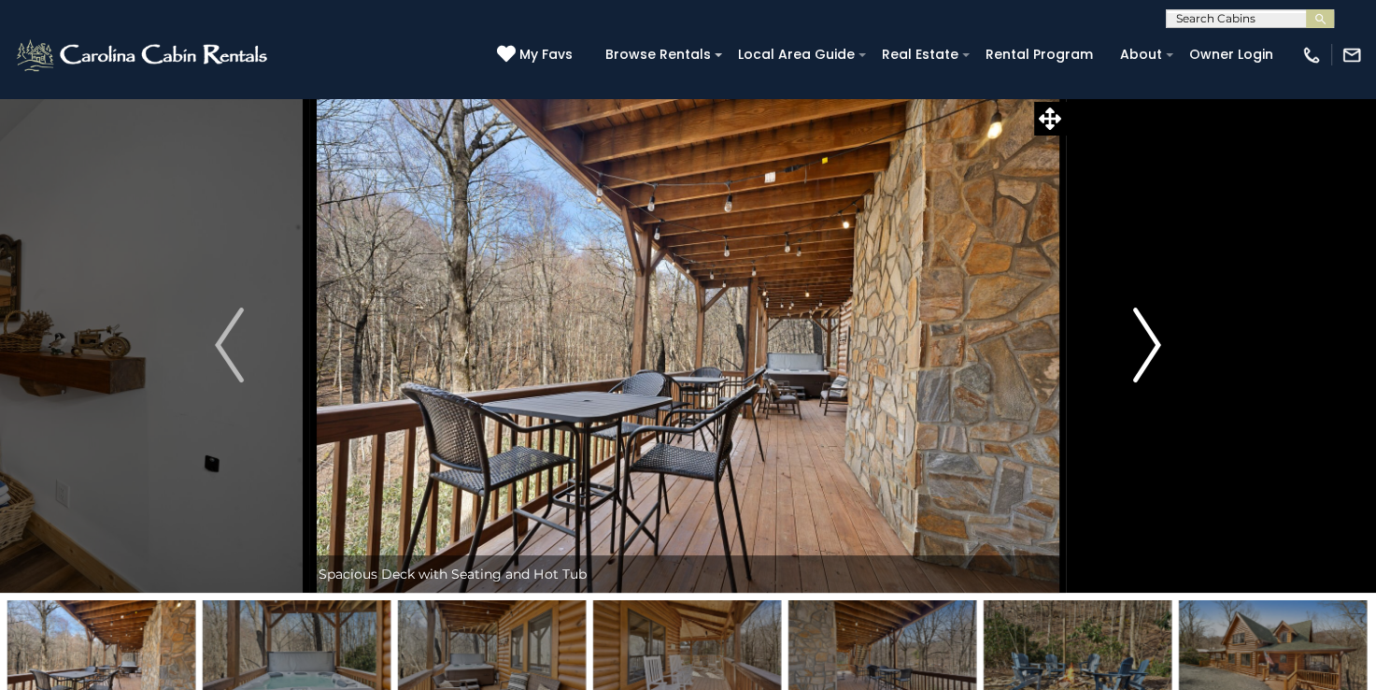
click at [1151, 355] on img "Next" at bounding box center [1147, 344] width 28 height 75
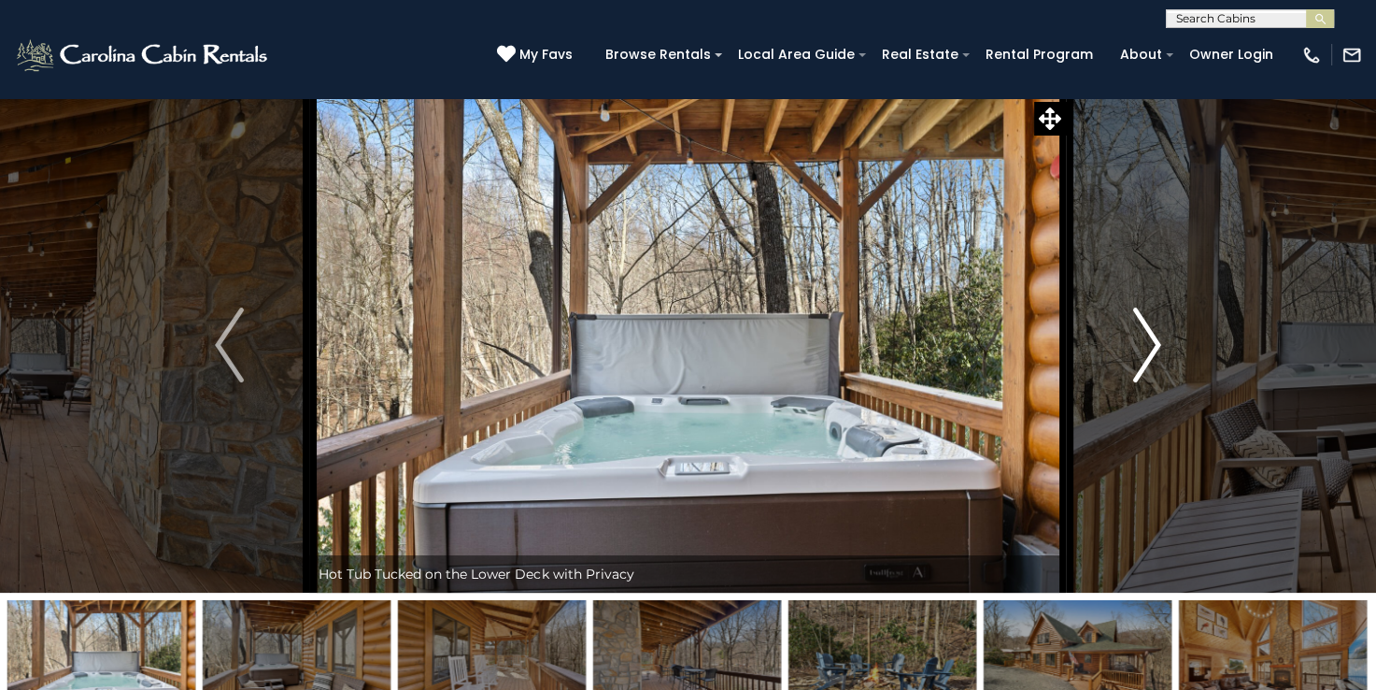
click at [1151, 355] on img "Next" at bounding box center [1147, 344] width 28 height 75
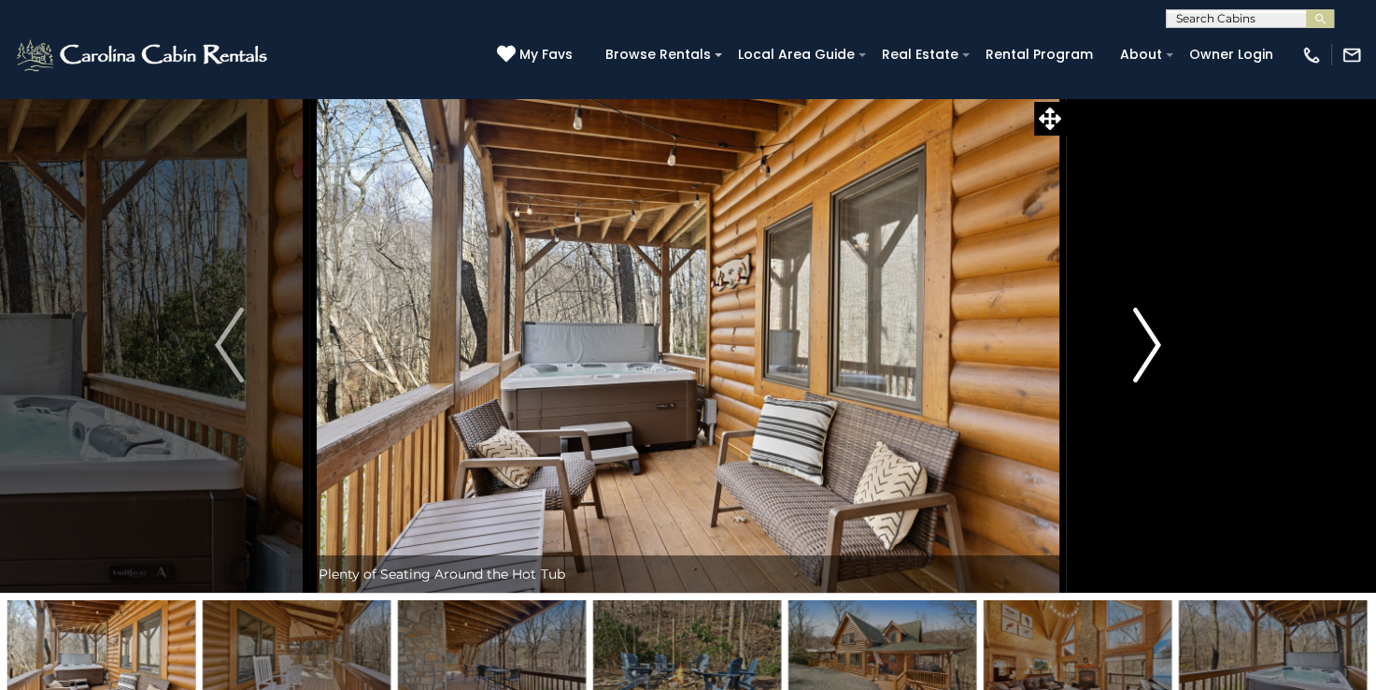
click at [1151, 355] on img "Next" at bounding box center [1147, 344] width 28 height 75
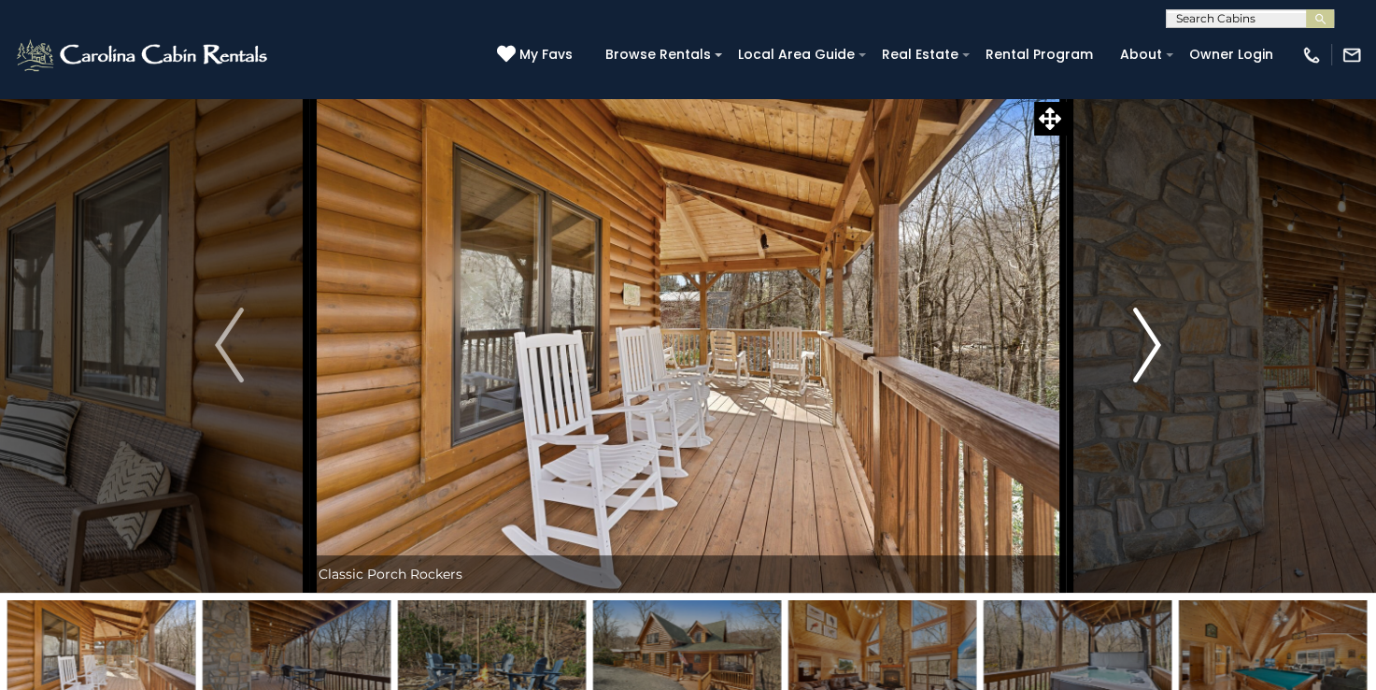
click at [1151, 355] on img "Next" at bounding box center [1147, 344] width 28 height 75
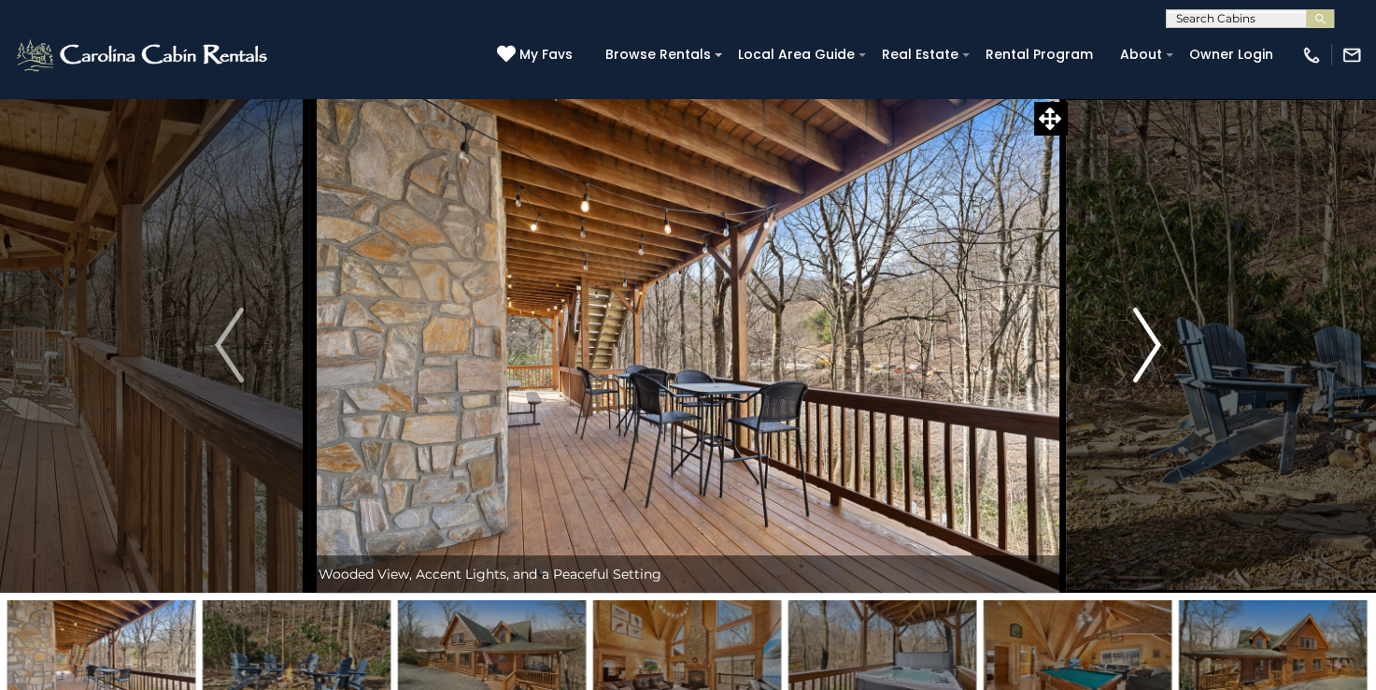
click at [1153, 341] on img "Next" at bounding box center [1147, 344] width 28 height 75
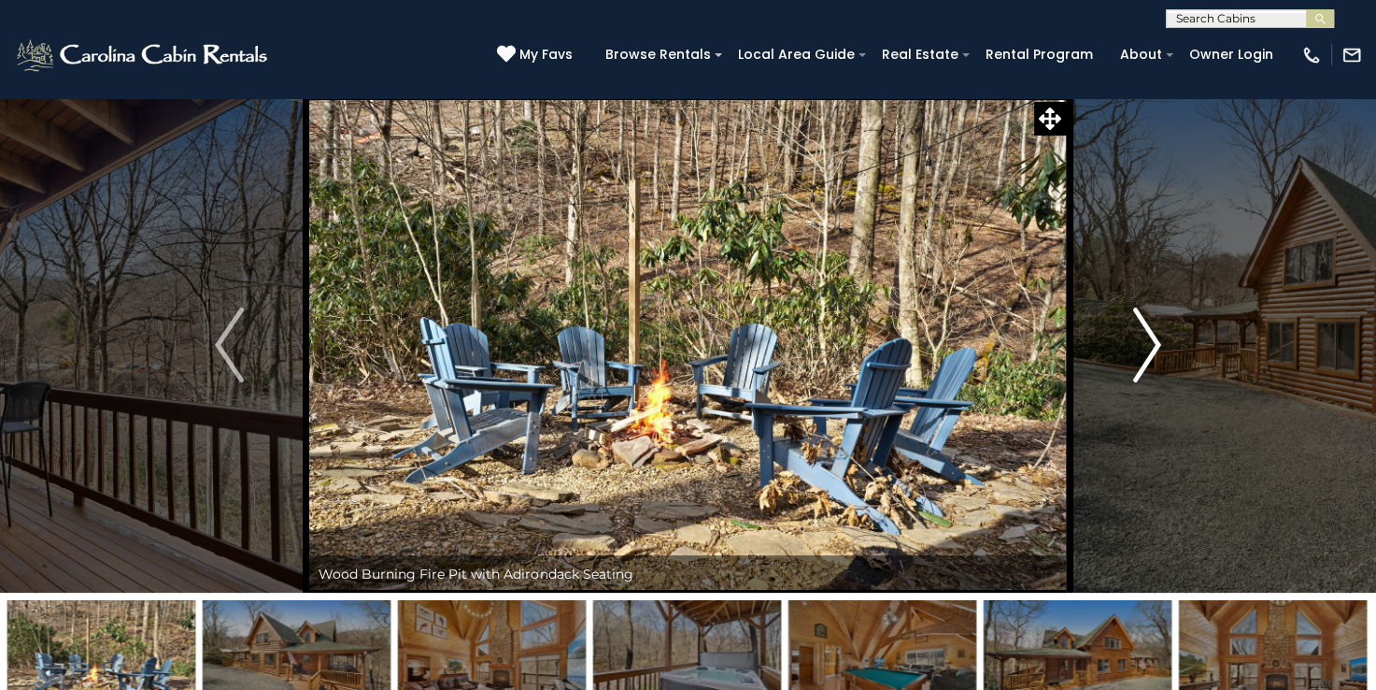
click at [1148, 342] on img "Next" at bounding box center [1147, 344] width 28 height 75
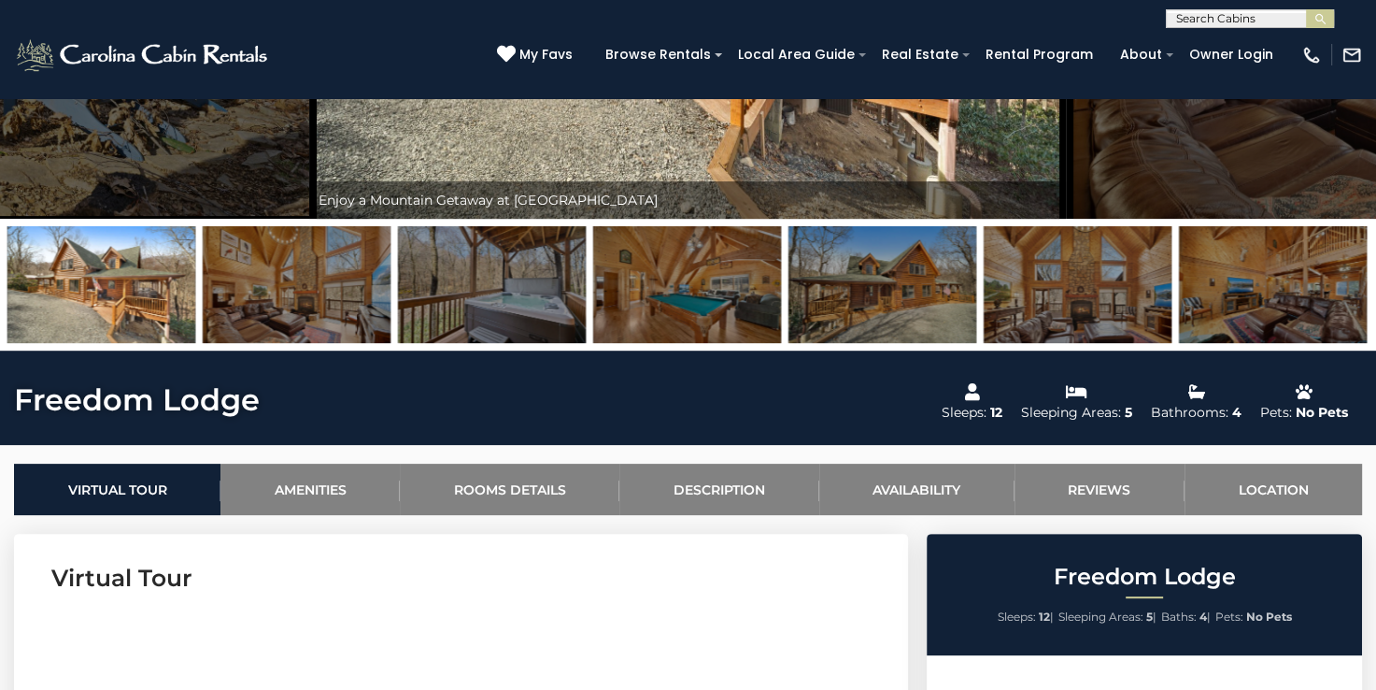
scroll to position [561, 0]
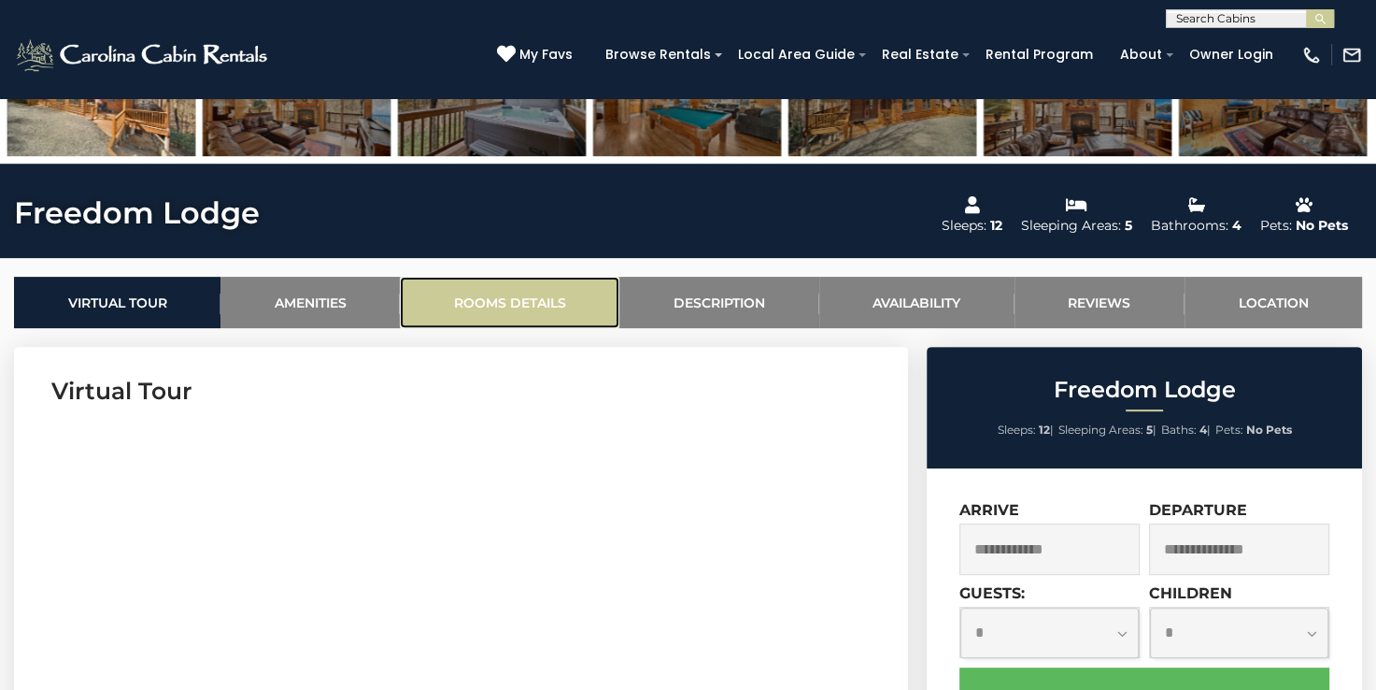
click at [534, 291] on link "Rooms Details" at bounding box center [510, 302] width 220 height 51
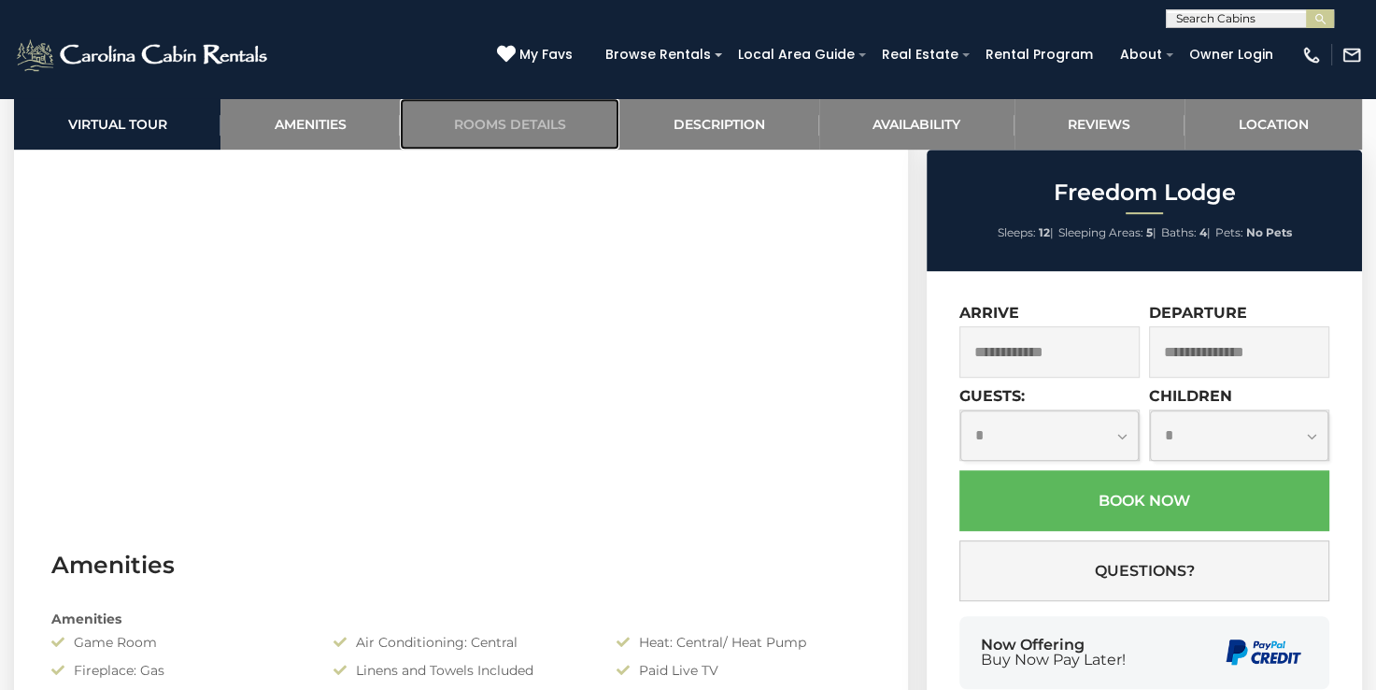
scroll to position [490, 0]
